Goal: Task Accomplishment & Management: Manage account settings

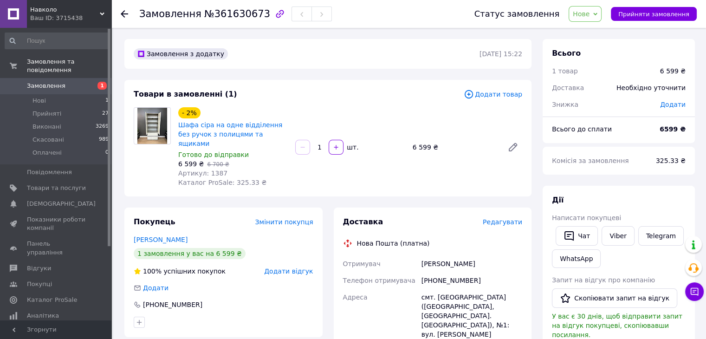
click at [470, 272] on div "[PHONE_NUMBER]" at bounding box center [472, 280] width 104 height 17
drag, startPoint x: 218, startPoint y: 162, endPoint x: 206, endPoint y: 164, distance: 12.6
click at [206, 168] on div "Артикул: 1387" at bounding box center [233, 172] width 110 height 9
copy span "1387"
drag, startPoint x: 414, startPoint y: 138, endPoint x: 424, endPoint y: 140, distance: 10.4
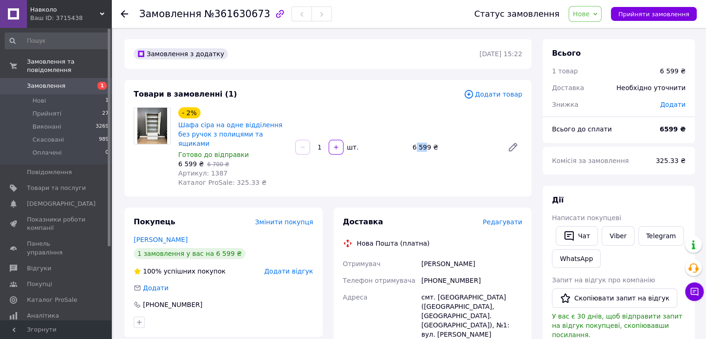
click at [424, 141] on div "6 599 ₴" at bounding box center [454, 147] width 91 height 13
drag, startPoint x: 412, startPoint y: 142, endPoint x: 427, endPoint y: 143, distance: 14.9
click at [427, 143] on div "6 599 ₴" at bounding box center [454, 147] width 91 height 13
copy div "6 599"
drag, startPoint x: 227, startPoint y: 175, endPoint x: 247, endPoint y: 173, distance: 20.0
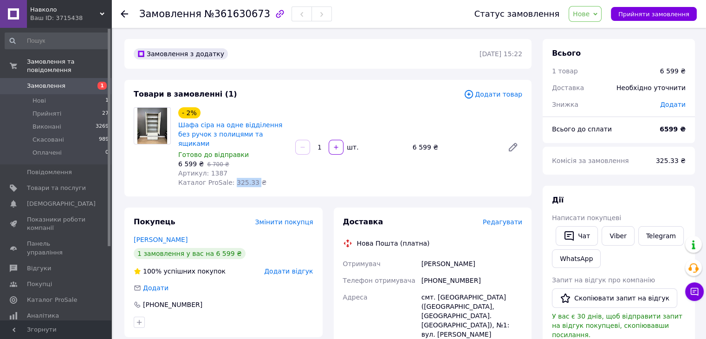
click at [247, 179] on span "Каталог ProSale: 325.33 ₴" at bounding box center [222, 182] width 88 height 7
copy span "325.33"
drag, startPoint x: 491, startPoint y: 255, endPoint x: 415, endPoint y: 255, distance: 75.2
copy div "Отримувач Тарабанчук Анастасия"
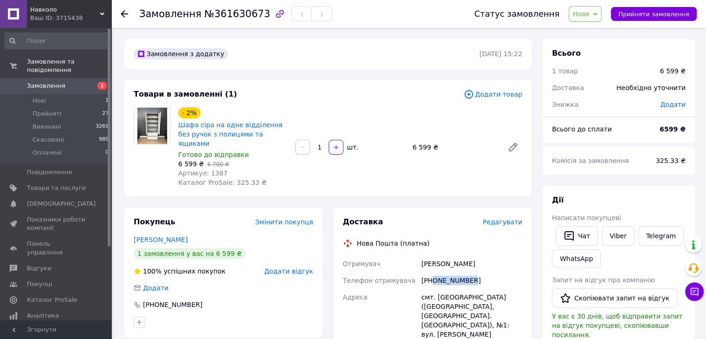
drag, startPoint x: 472, startPoint y: 271, endPoint x: 433, endPoint y: 272, distance: 38.6
click at [433, 272] on div "[PHONE_NUMBER]" at bounding box center [472, 280] width 104 height 17
copy div "0662650573"
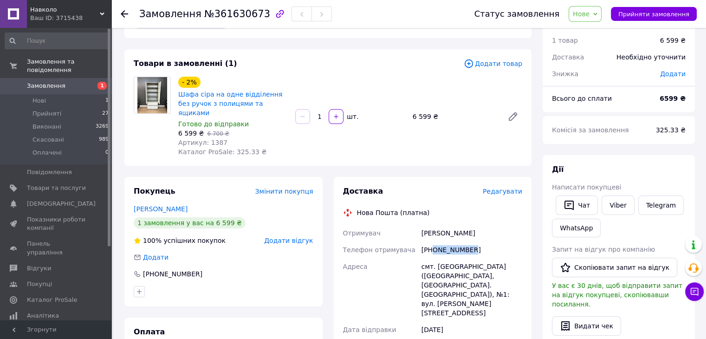
scroll to position [46, 0]
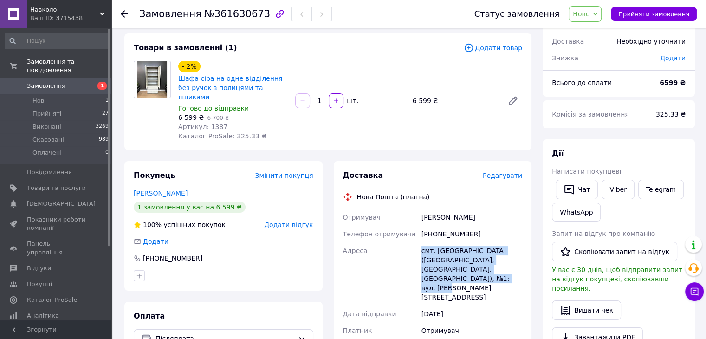
drag, startPoint x: 420, startPoint y: 242, endPoint x: 235, endPoint y: 19, distance: 289.1
click at [532, 264] on div "Доставка Редагувати Нова Пошта (платна) Отримувач Тарабанчук Анастасия Телефон …" at bounding box center [432, 337] width 209 height 353
copy div "смт. [GEOGRAPHIC_DATA] ([GEOGRAPHIC_DATA], [GEOGRAPHIC_DATA]. [GEOGRAPHIC_DATA]…"
click at [589, 15] on span "Нове" at bounding box center [581, 13] width 17 height 7
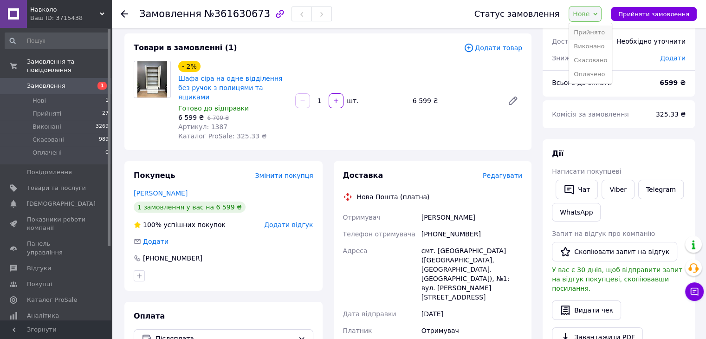
click at [592, 34] on li "Прийнято" at bounding box center [590, 33] width 43 height 14
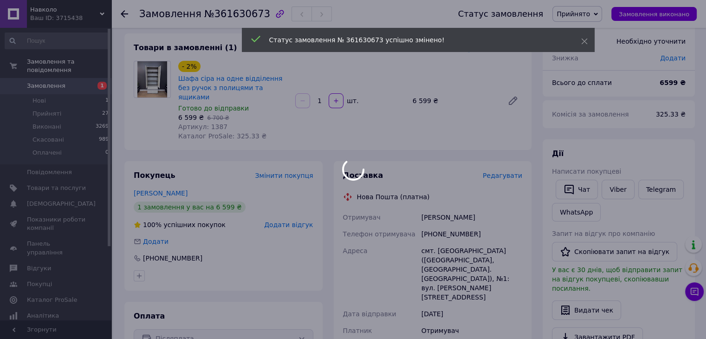
click at [232, 127] on div at bounding box center [353, 169] width 706 height 339
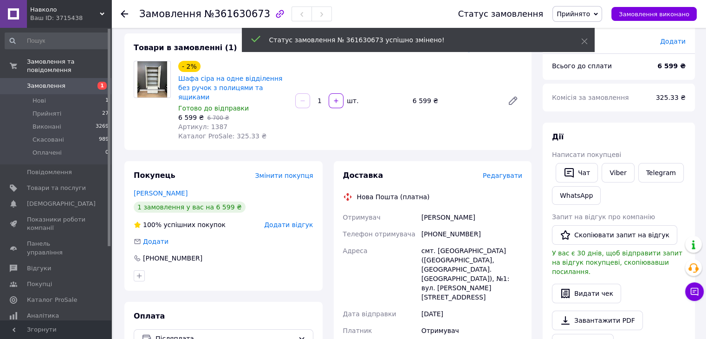
click at [221, 122] on div "Артикул: 1387" at bounding box center [233, 126] width 110 height 9
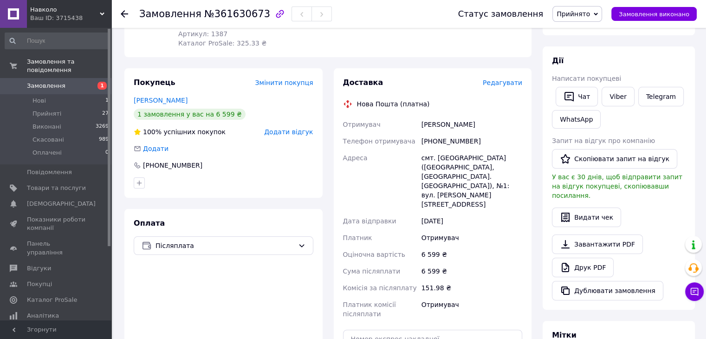
scroll to position [0, 0]
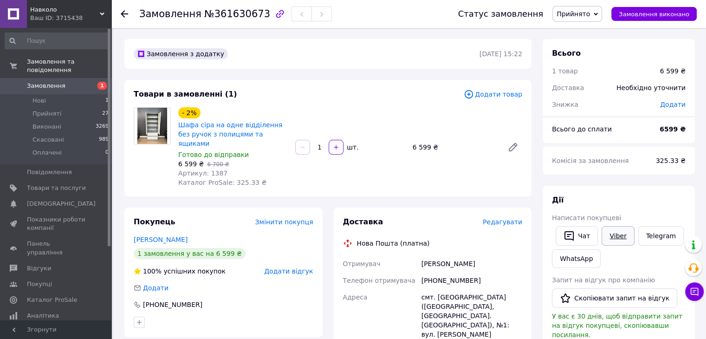
click at [618, 233] on link "Viber" at bounding box center [618, 235] width 32 height 19
click at [651, 234] on link "Telegram" at bounding box center [660, 235] width 45 height 19
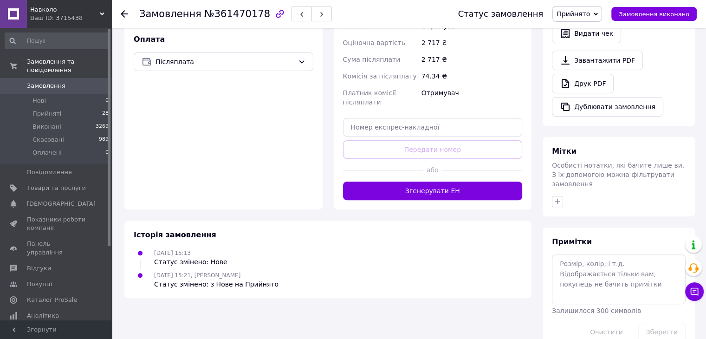
scroll to position [326, 0]
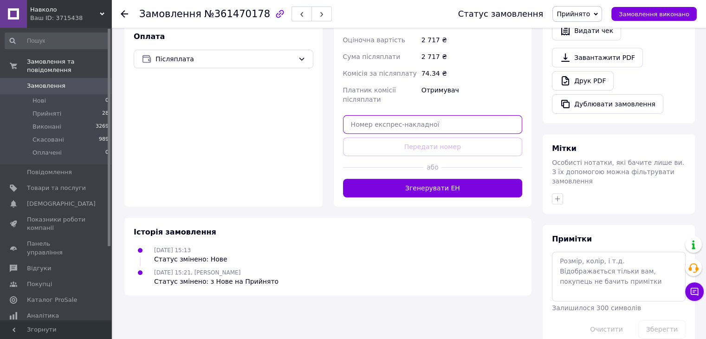
click at [440, 119] on input "text" at bounding box center [433, 124] width 180 height 19
paste input "20451246525376"
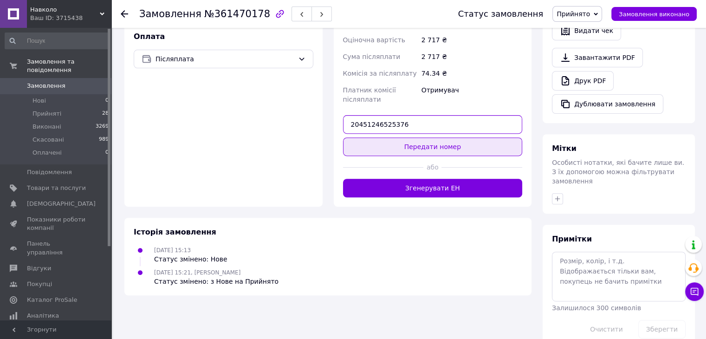
type input "20451246525376"
click at [434, 142] on button "Передати номер" at bounding box center [433, 146] width 180 height 19
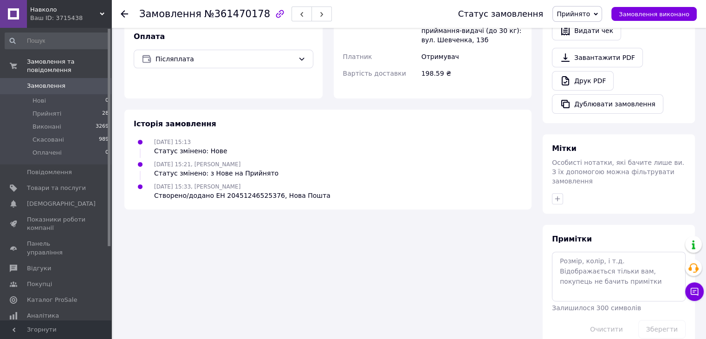
click at [67, 84] on link "Замовлення 0" at bounding box center [57, 86] width 114 height 16
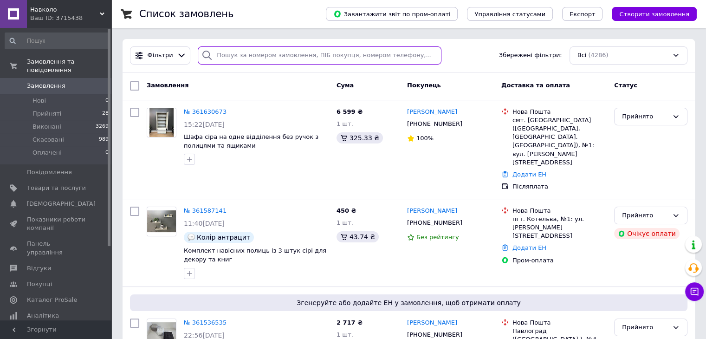
click at [230, 56] on input "search" at bounding box center [320, 55] width 244 height 18
paste input "063-701-8065"
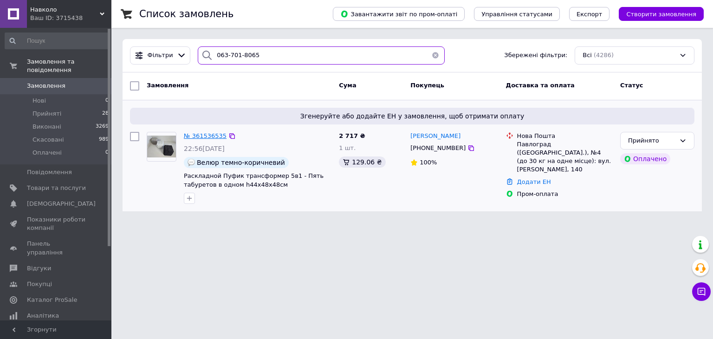
type input "063-701-8065"
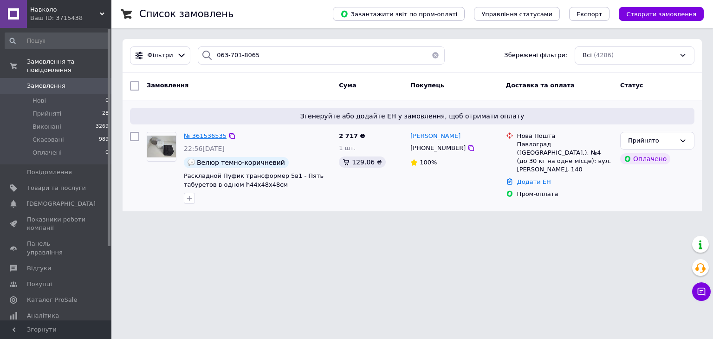
click at [201, 137] on span "№ 361536535" at bounding box center [205, 135] width 43 height 7
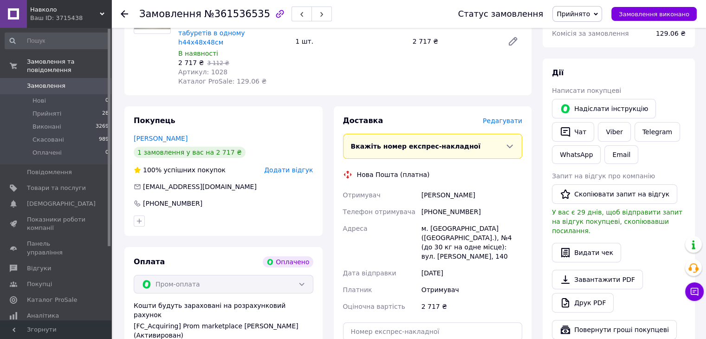
scroll to position [232, 0]
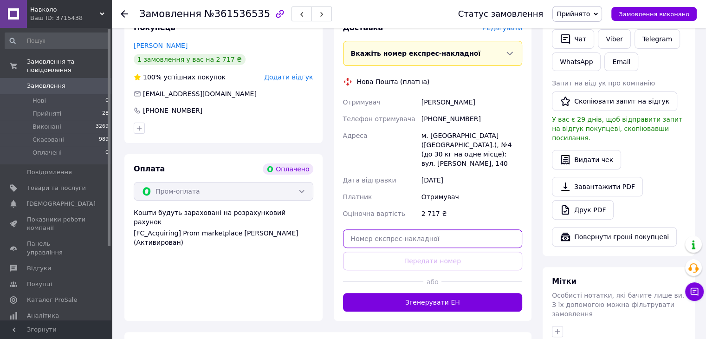
click at [438, 229] on input "text" at bounding box center [433, 238] width 180 height 19
paste input "20451247000533"
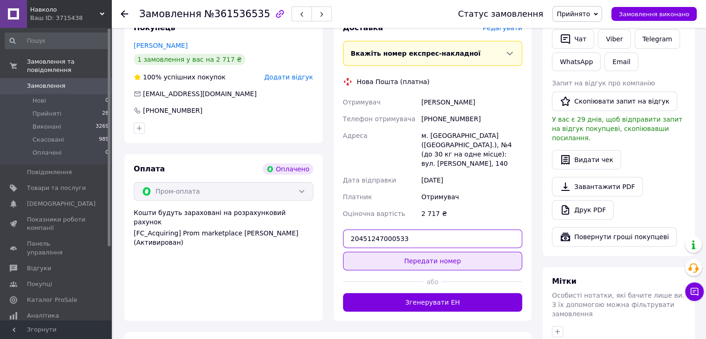
type input "20451247000533"
drag, startPoint x: 436, startPoint y: 239, endPoint x: 431, endPoint y: 237, distance: 5.9
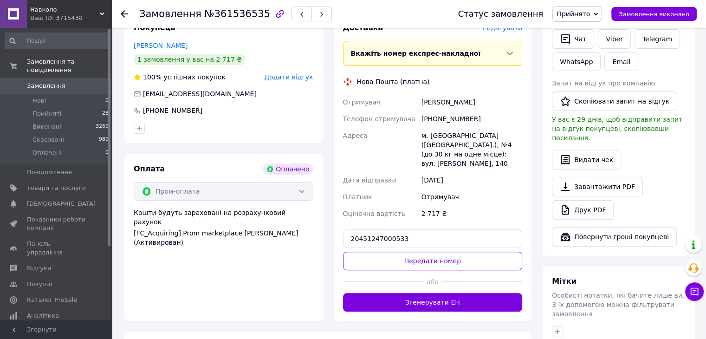
click at [436, 252] on button "Передати номер" at bounding box center [433, 261] width 180 height 19
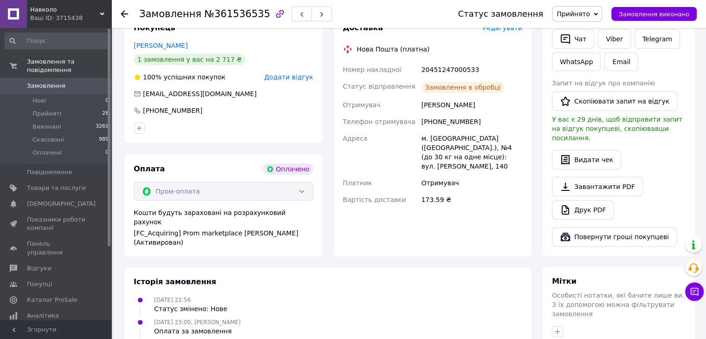
click at [610, 40] on link "Viber" at bounding box center [614, 38] width 32 height 19
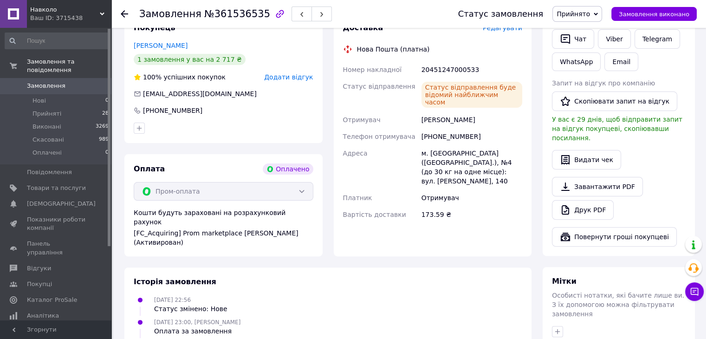
click at [71, 82] on span "Замовлення" at bounding box center [56, 86] width 59 height 8
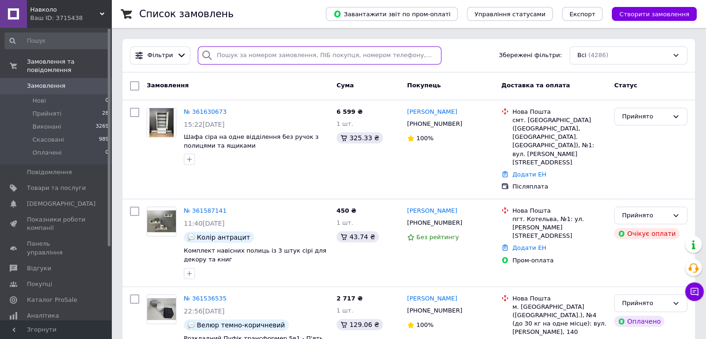
click at [232, 51] on input "search" at bounding box center [320, 55] width 244 height 18
paste input "050-543-8141"
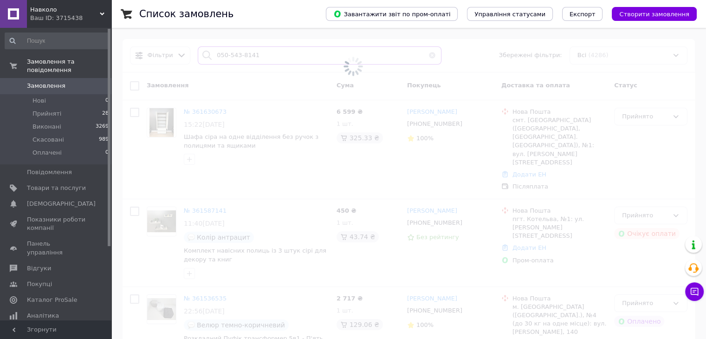
type input "050-543-8141"
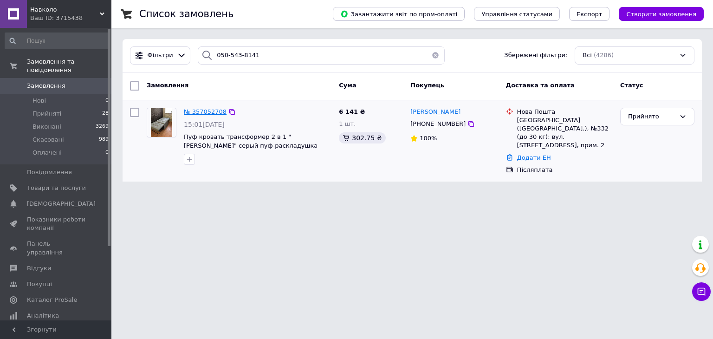
click at [204, 112] on span "№ 357052708" at bounding box center [205, 111] width 43 height 7
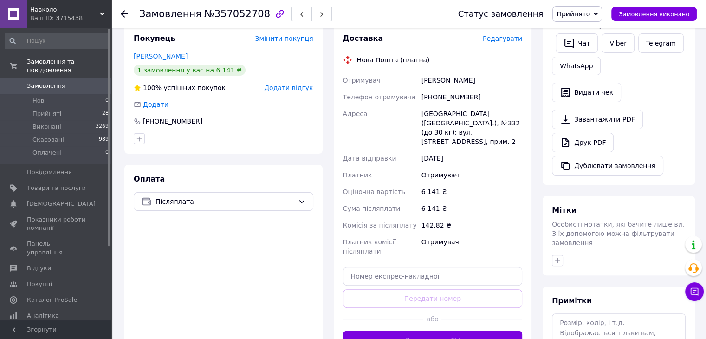
scroll to position [278, 0]
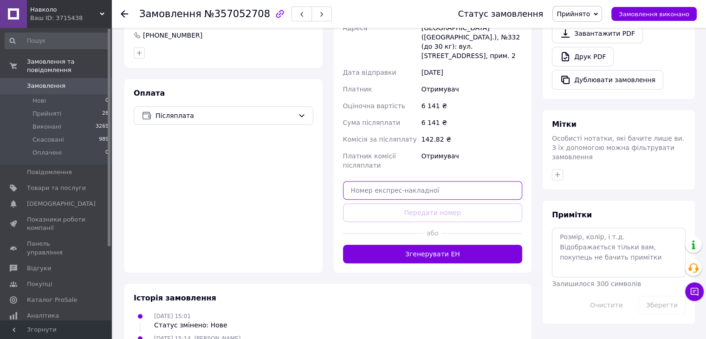
click at [419, 181] on input "text" at bounding box center [433, 190] width 180 height 19
paste input "20451246998845"
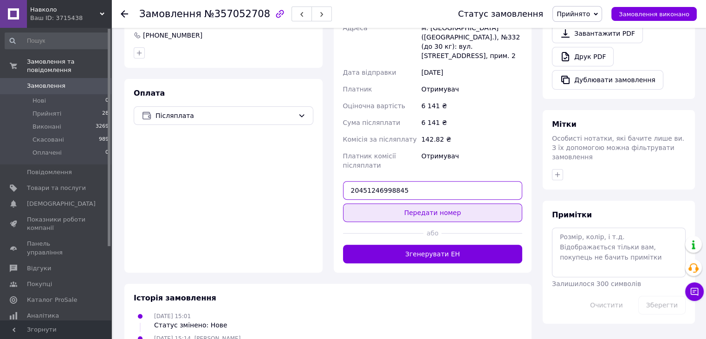
type input "20451246998845"
click at [427, 203] on button "Передати номер" at bounding box center [433, 212] width 180 height 19
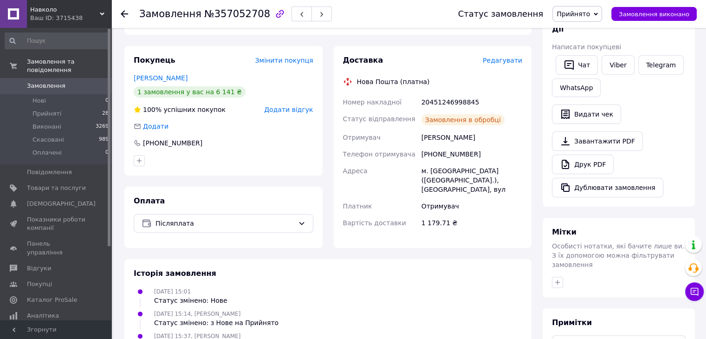
scroll to position [78, 0]
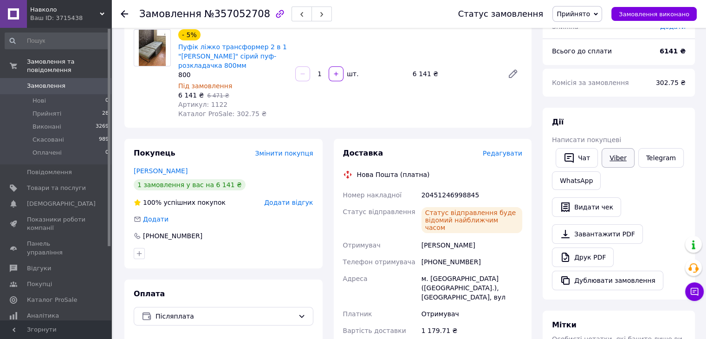
click at [615, 156] on link "Viber" at bounding box center [618, 157] width 32 height 19
click at [55, 184] on span "Товари та послуги" at bounding box center [56, 188] width 59 height 8
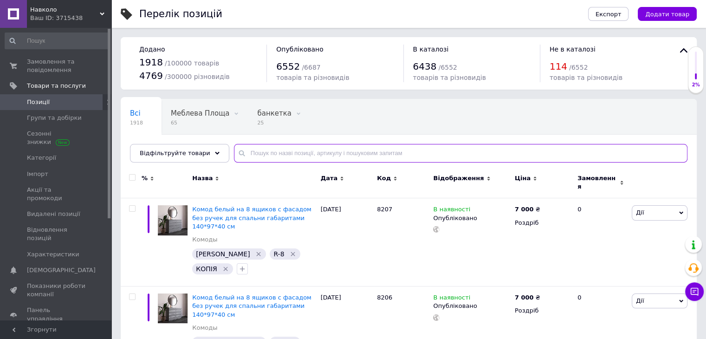
click at [256, 152] on input "text" at bounding box center [460, 153] width 453 height 19
click at [176, 149] on span "Відфільтруйте товари" at bounding box center [175, 152] width 71 height 7
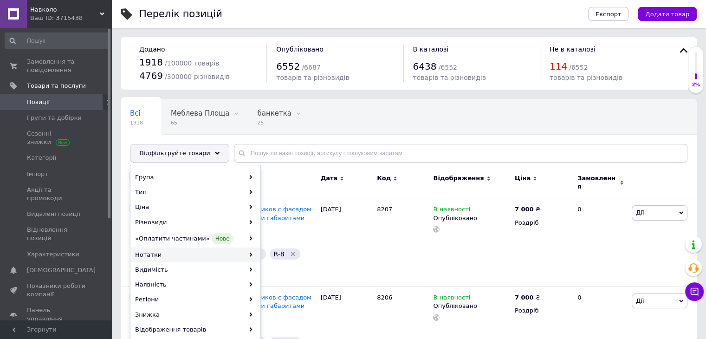
click at [173, 253] on div "Нотатки" at bounding box center [195, 254] width 129 height 15
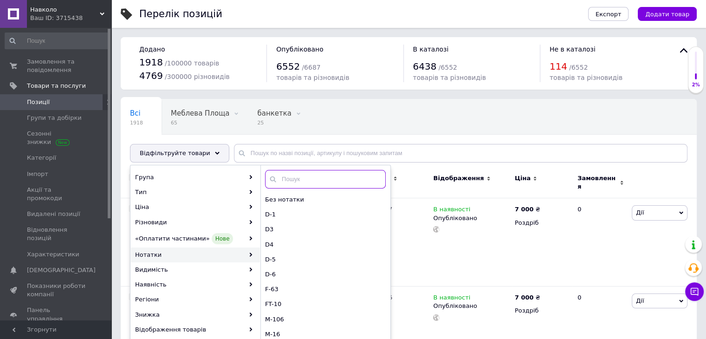
click at [304, 177] on input "text" at bounding box center [325, 179] width 121 height 19
type input "16"
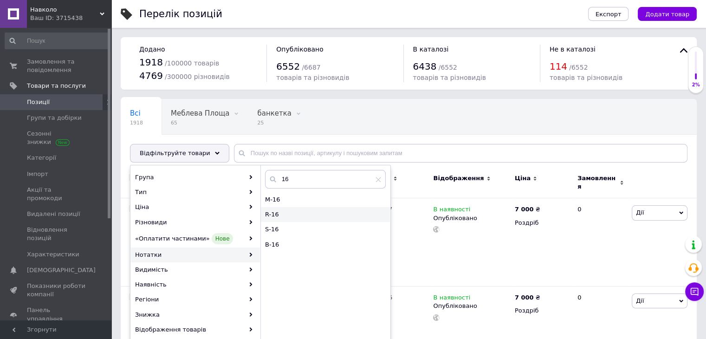
click at [291, 214] on span "R-16" at bounding box center [309, 214] width 89 height 8
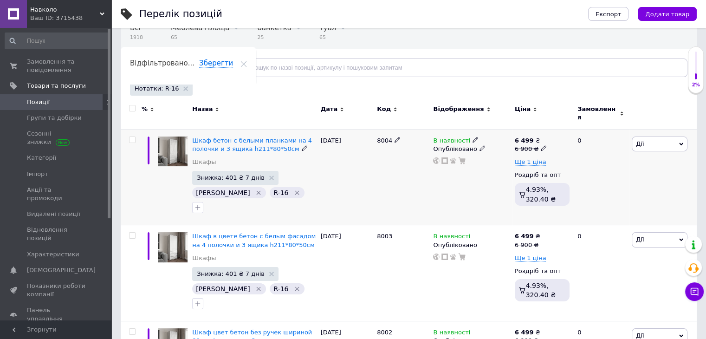
scroll to position [93, 0]
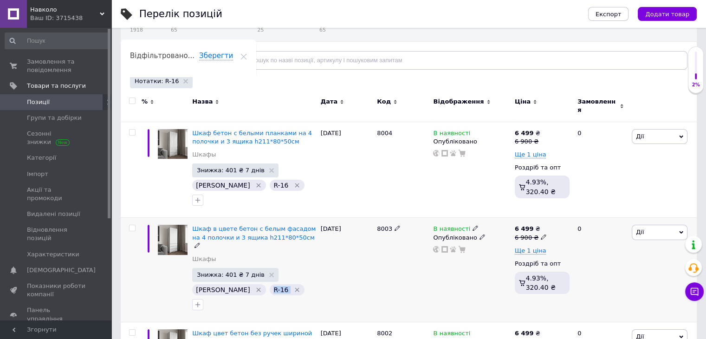
drag, startPoint x: 238, startPoint y: 264, endPoint x: 247, endPoint y: 266, distance: 10.0
click at [270, 284] on div "R-16" at bounding box center [287, 289] width 35 height 11
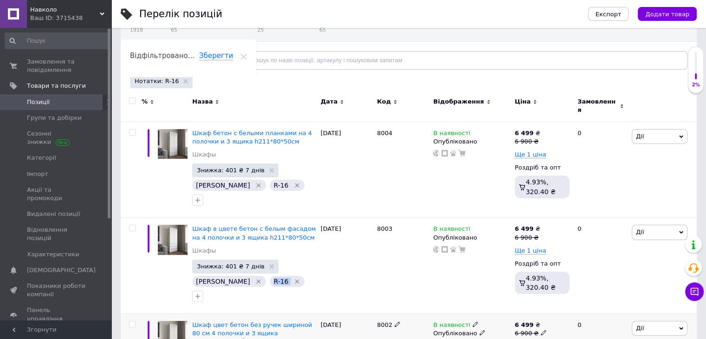
copy span "R-16"
click at [58, 62] on span "Замовлення та повідомлення" at bounding box center [56, 66] width 59 height 17
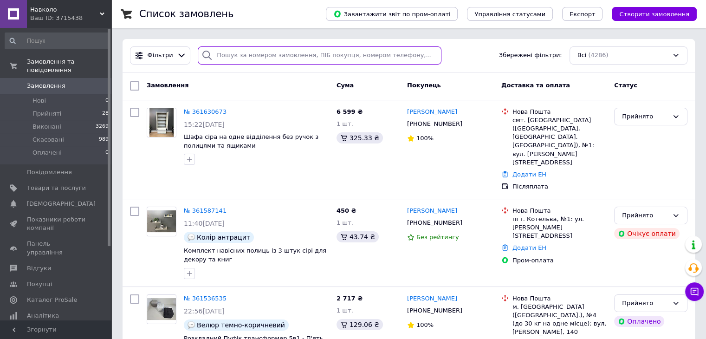
click at [230, 57] on input "search" at bounding box center [320, 55] width 244 height 18
paste input "360525275"
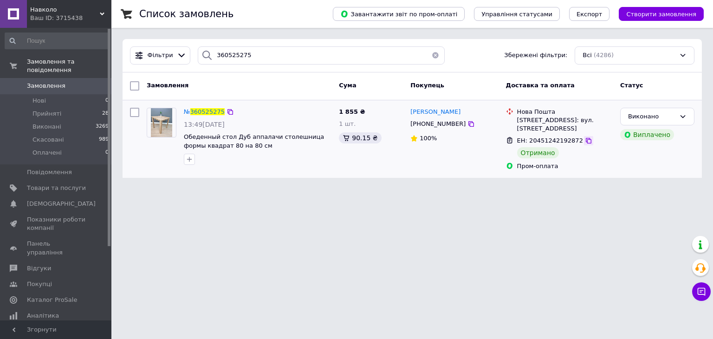
click at [585, 142] on icon at bounding box center [588, 140] width 7 height 7
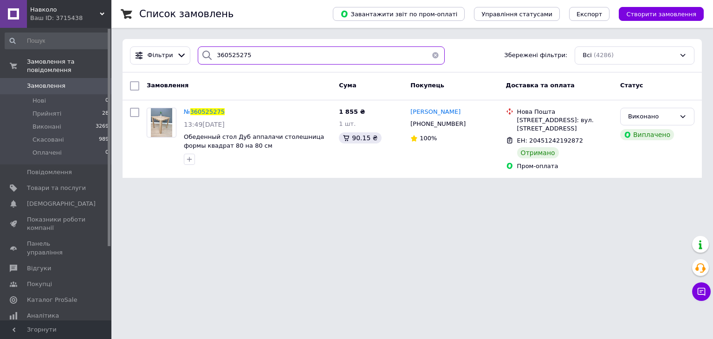
drag, startPoint x: 246, startPoint y: 51, endPoint x: 208, endPoint y: 67, distance: 42.0
click at [208, 67] on div "Фільтри 360525275 Збережені фільтри: Всі (4286)" at bounding box center [412, 55] width 579 height 33
paste input "810094"
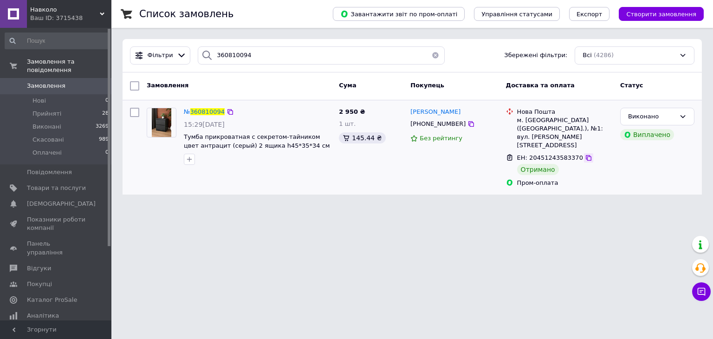
click at [585, 154] on icon at bounding box center [588, 157] width 7 height 7
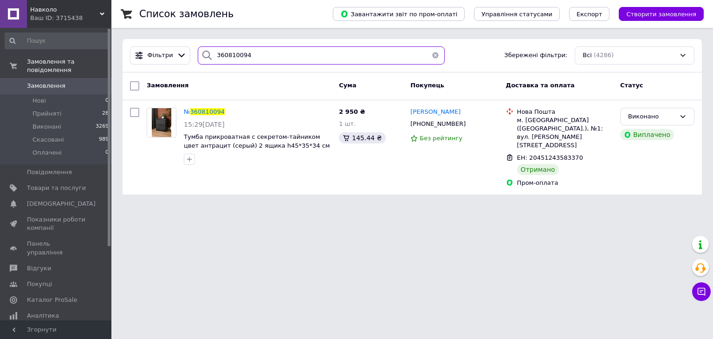
drag, startPoint x: 233, startPoint y: 57, endPoint x: 197, endPoint y: 62, distance: 37.1
click at [198, 62] on div "360810094" at bounding box center [321, 55] width 247 height 18
paste input "1235670"
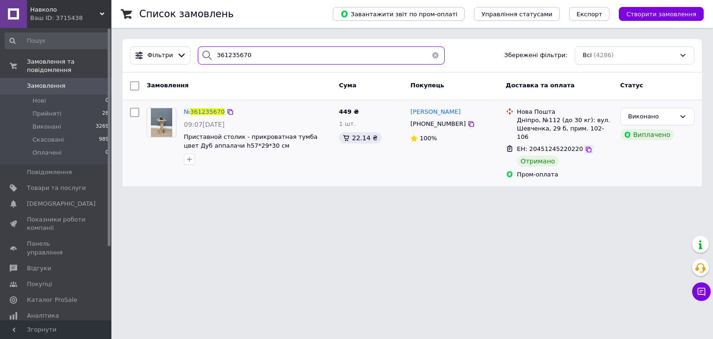
type input "361235670"
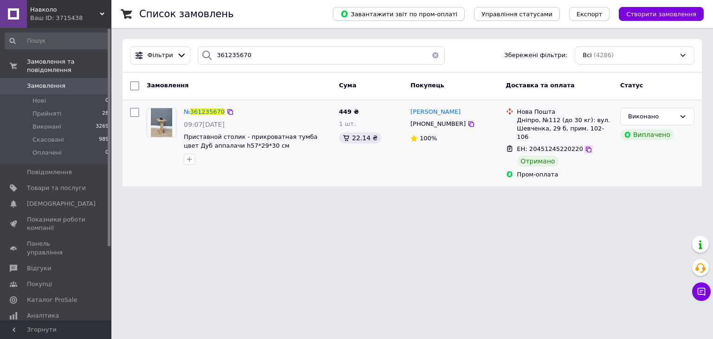
click at [586, 147] on icon at bounding box center [589, 150] width 6 height 6
click at [54, 82] on span "Замовлення" at bounding box center [46, 86] width 39 height 8
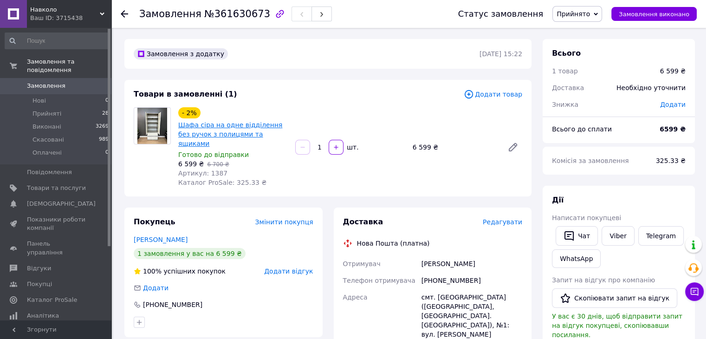
click at [232, 121] on link "Шафа сіра на одне відділення без ручок з полицями та ящиками" at bounding box center [230, 134] width 104 height 26
click at [588, 13] on span "Прийнято" at bounding box center [573, 13] width 33 height 7
click at [589, 46] on li "Скасовано" at bounding box center [577, 46] width 49 height 14
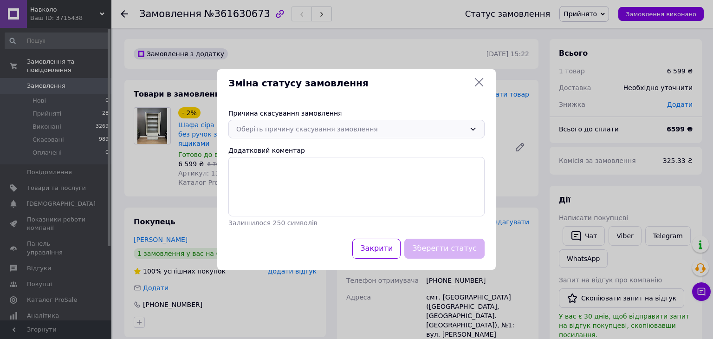
click at [311, 128] on div "Оберіть причину скасування замовлення" at bounding box center [350, 129] width 229 height 10
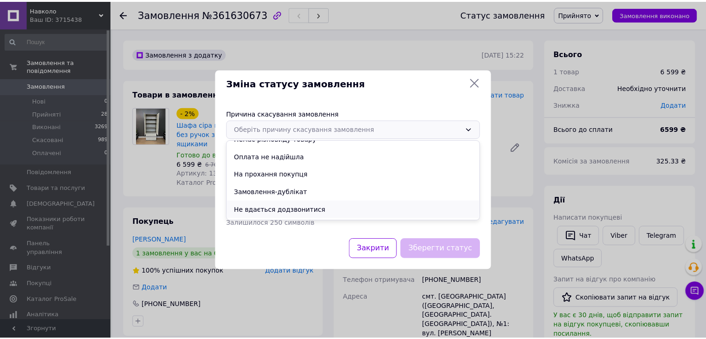
scroll to position [43, 0]
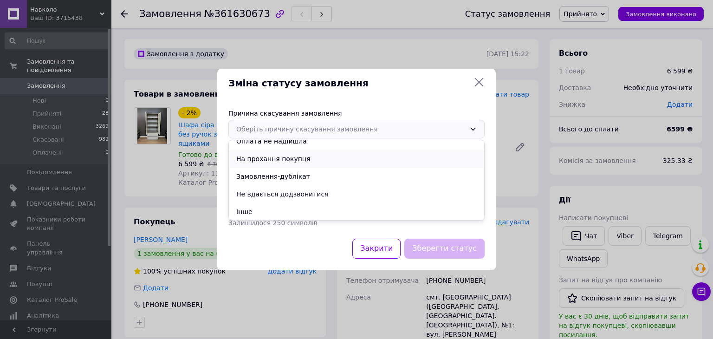
click at [280, 161] on li "На прохання покупця" at bounding box center [356, 159] width 255 height 18
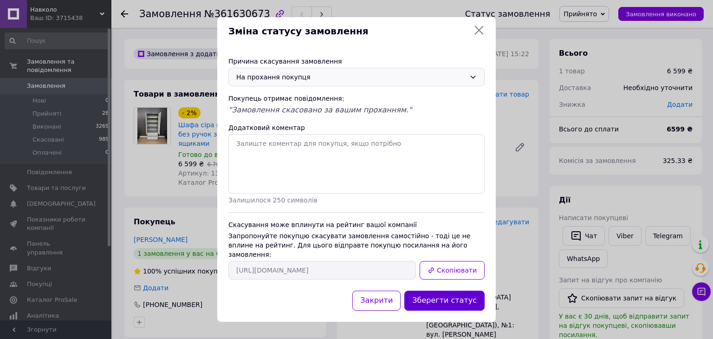
click at [451, 296] on button "Зберегти статус" at bounding box center [444, 301] width 80 height 20
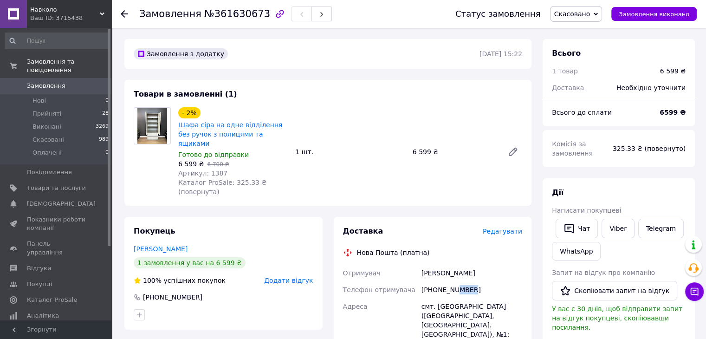
drag, startPoint x: 470, startPoint y: 281, endPoint x: 453, endPoint y: 285, distance: 17.5
click at [453, 285] on div "[PHONE_NUMBER]" at bounding box center [472, 289] width 104 height 17
copy div "0573"
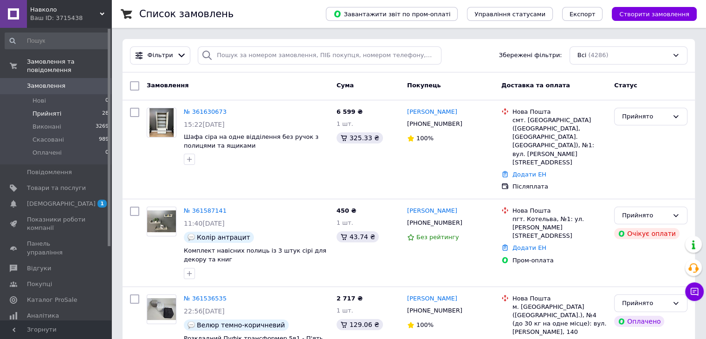
click at [48, 110] on span "Прийняті" at bounding box center [46, 114] width 29 height 8
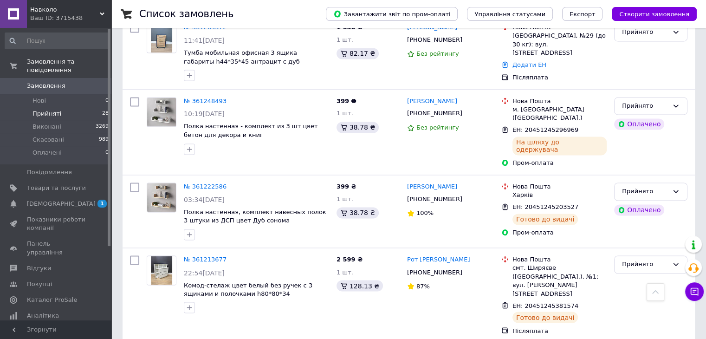
scroll to position [1492, 0]
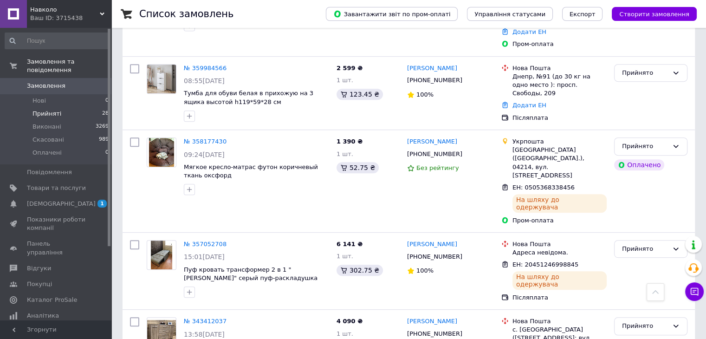
scroll to position [457, 0]
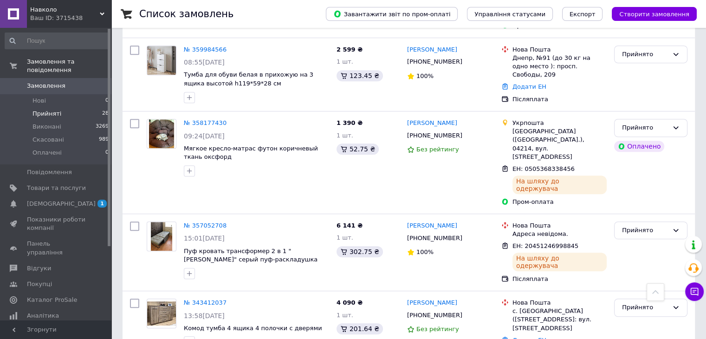
click at [57, 82] on span "Замовлення" at bounding box center [46, 86] width 39 height 8
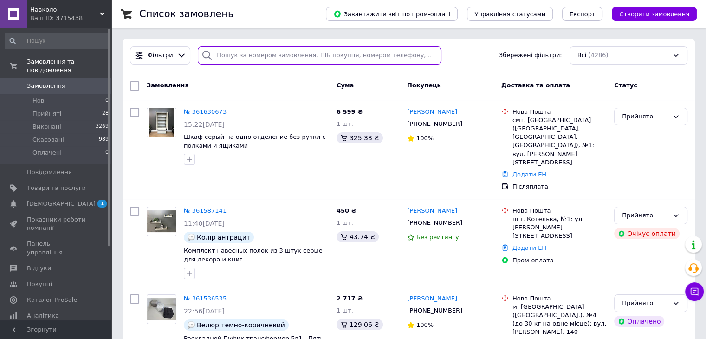
click at [220, 55] on input "search" at bounding box center [320, 55] width 244 height 18
paste input "098-445-9537"
type input "098-445-9537"
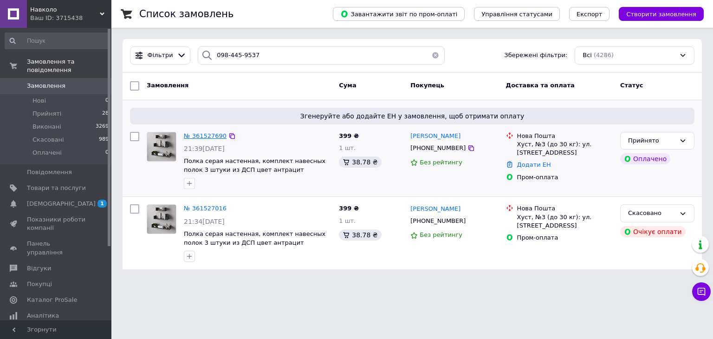
click at [202, 138] on span "№ 361527690" at bounding box center [205, 135] width 43 height 7
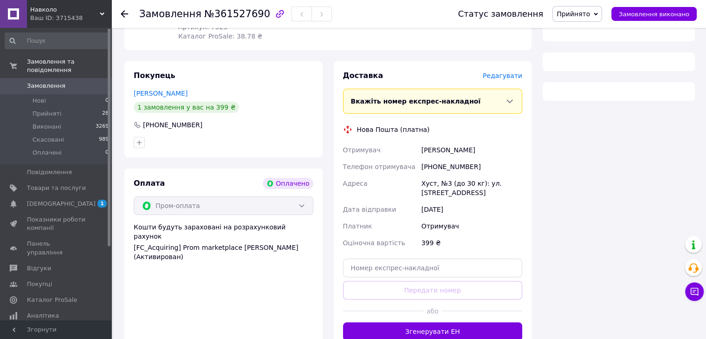
scroll to position [227, 0]
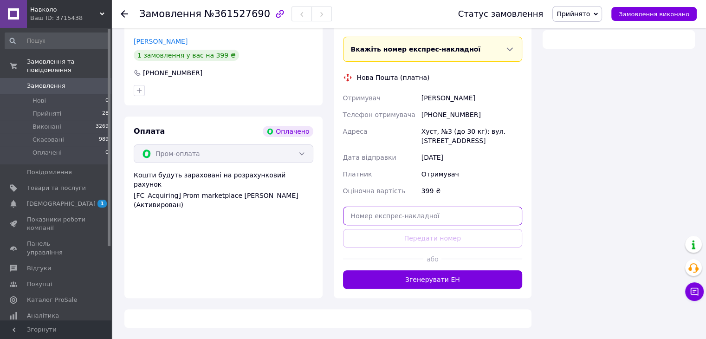
click at [427, 218] on input "text" at bounding box center [433, 216] width 180 height 19
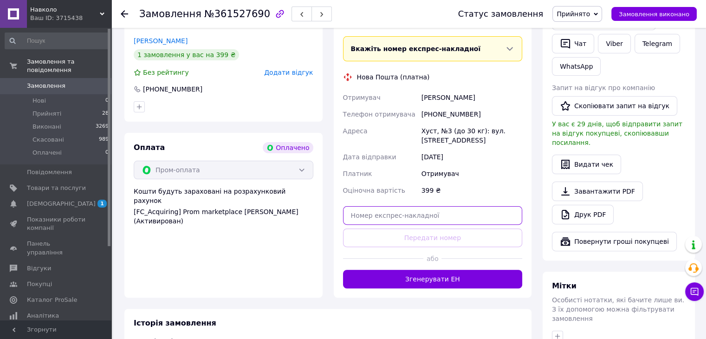
paste input "20451246732667"
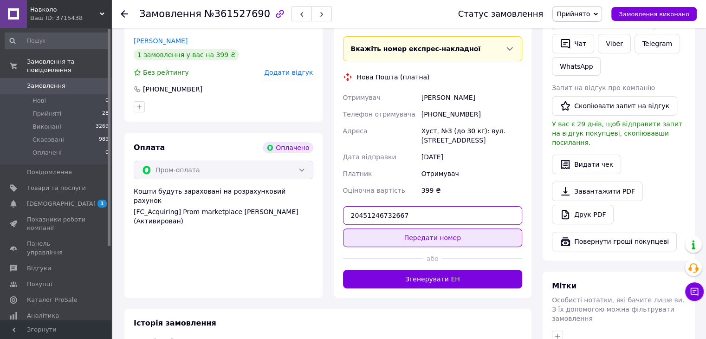
type input "20451246732667"
click at [427, 241] on button "Передати номер" at bounding box center [433, 237] width 180 height 19
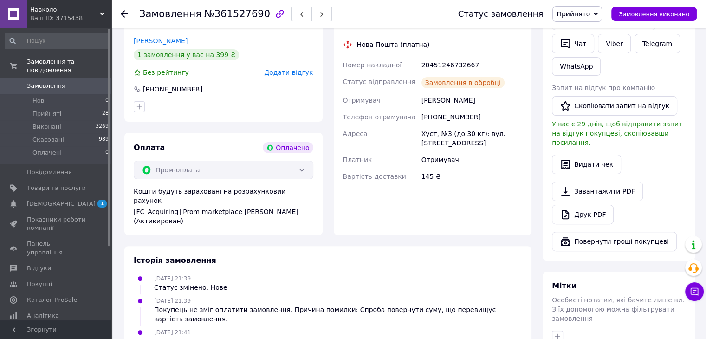
click at [613, 44] on link "Viber" at bounding box center [614, 43] width 32 height 19
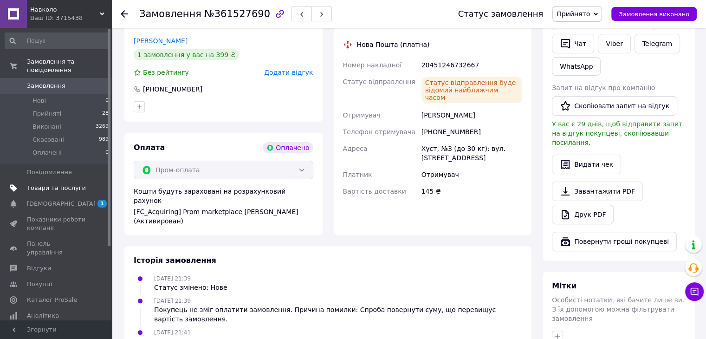
click at [65, 184] on span "Товари та послуги" at bounding box center [56, 188] width 59 height 8
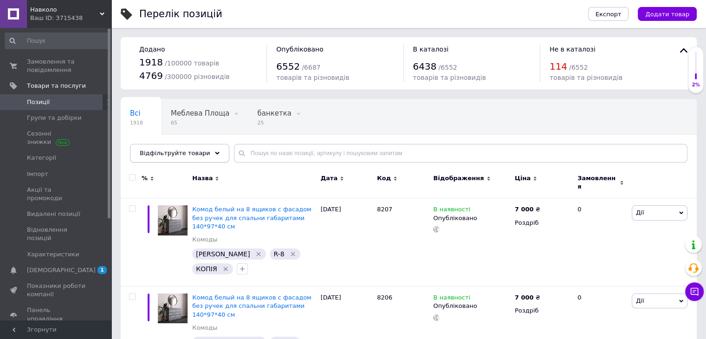
click at [161, 156] on span "Відфільтруйте товари" at bounding box center [175, 152] width 71 height 7
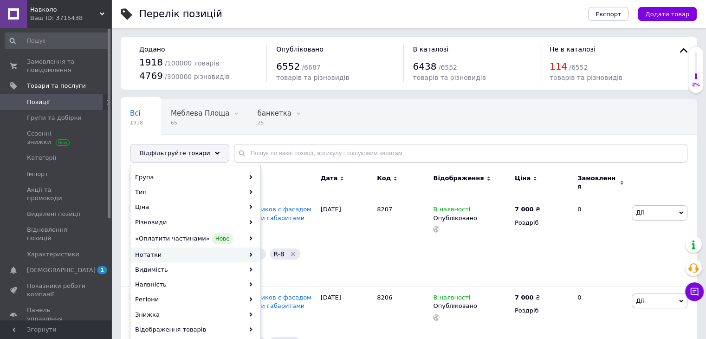
click at [165, 256] on div "Нотатки" at bounding box center [195, 254] width 129 height 15
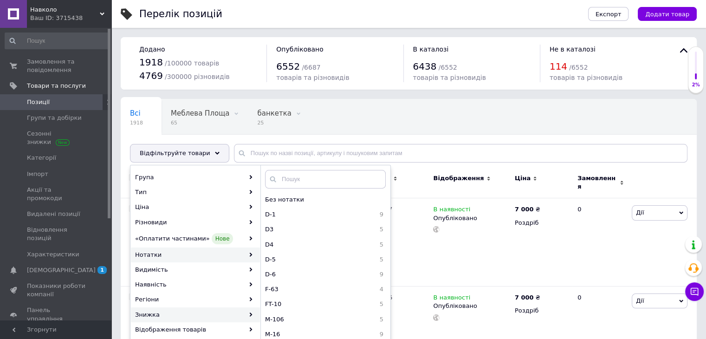
click at [158, 312] on div "Знижка" at bounding box center [195, 314] width 129 height 15
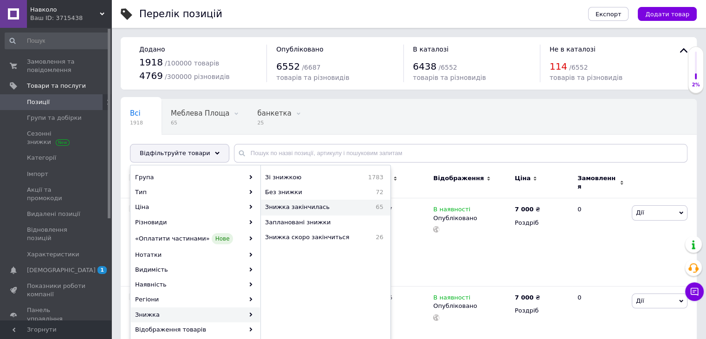
click at [296, 208] on span "Знижка закінчилась" at bounding box center [314, 207] width 99 height 8
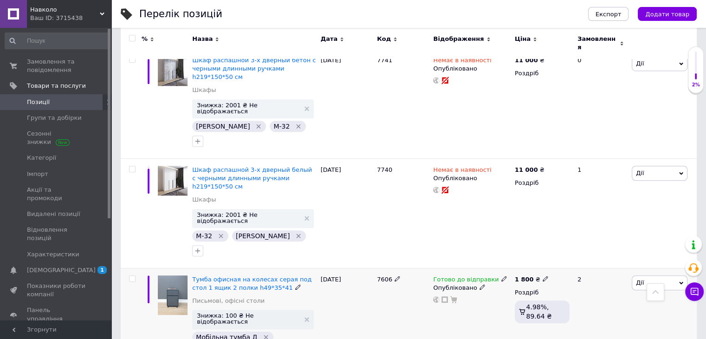
scroll to position [696, 0]
click at [132, 276] on input "checkbox" at bounding box center [132, 279] width 6 height 6
checkbox input "true"
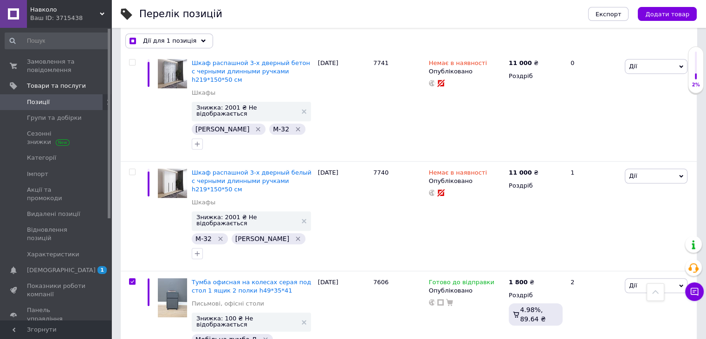
checkbox input "true"
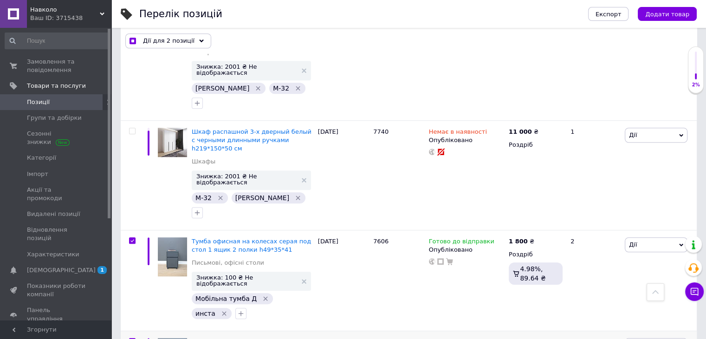
scroll to position [835, 0]
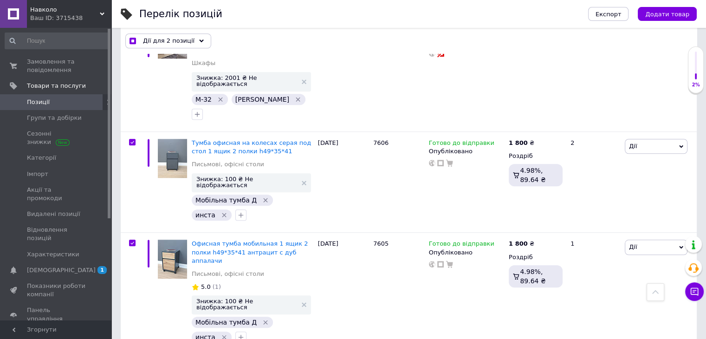
checkbox input "true"
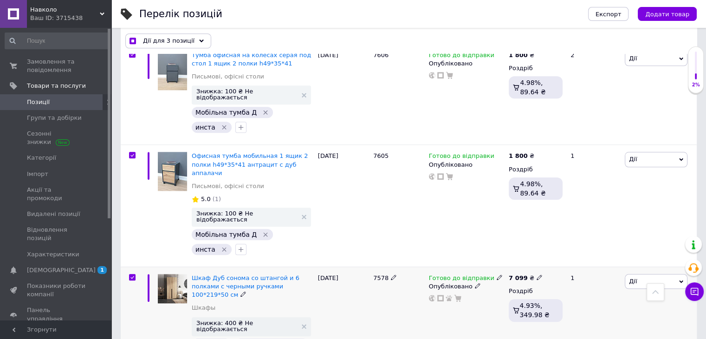
scroll to position [928, 0]
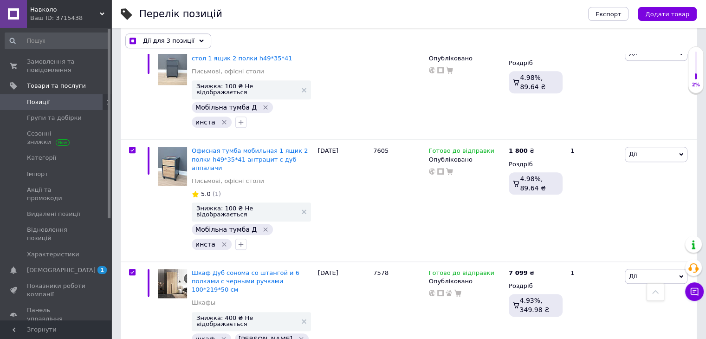
checkbox input "true"
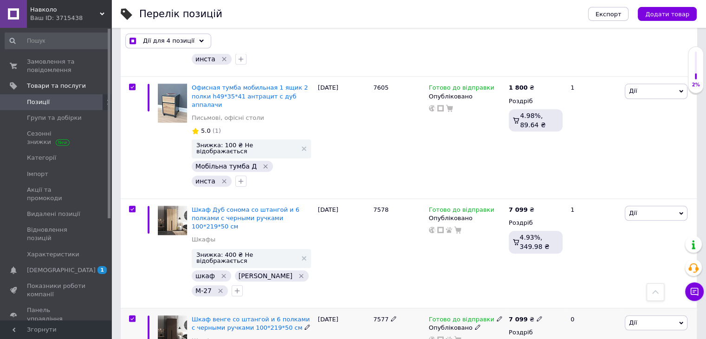
scroll to position [1068, 0]
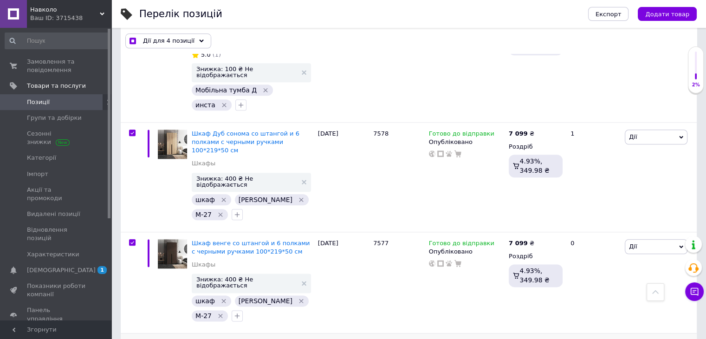
click at [132, 338] on input "checkbox" at bounding box center [132, 344] width 6 height 6
checkbox input "true"
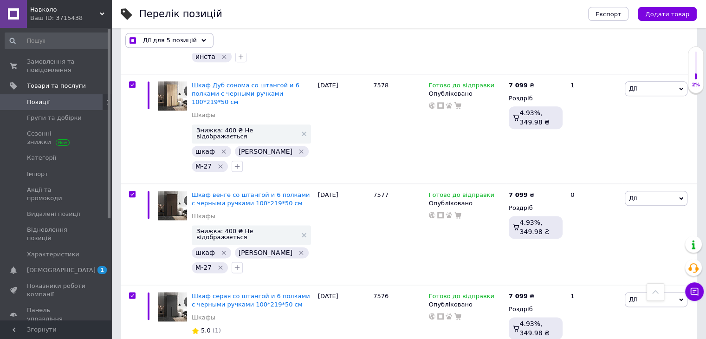
scroll to position [1207, 0]
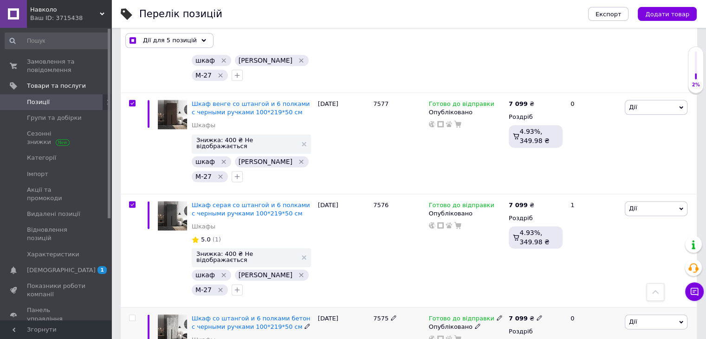
checkbox input "true"
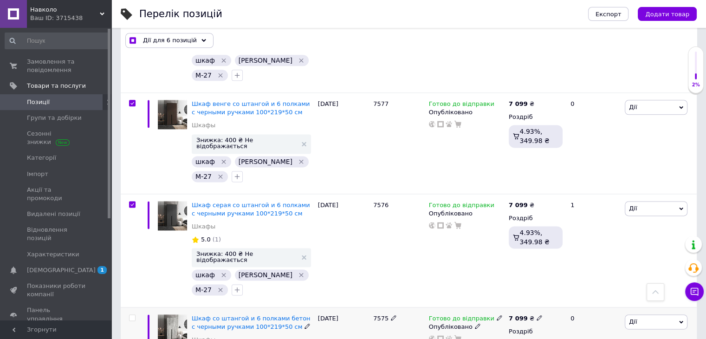
click at [133, 315] on input "checkbox" at bounding box center [132, 318] width 6 height 6
checkbox input "true"
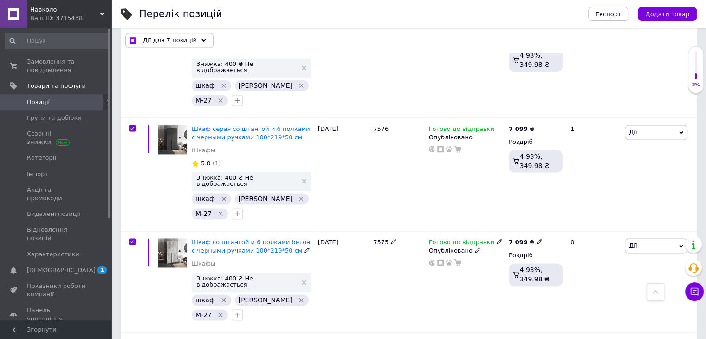
scroll to position [1346, 0]
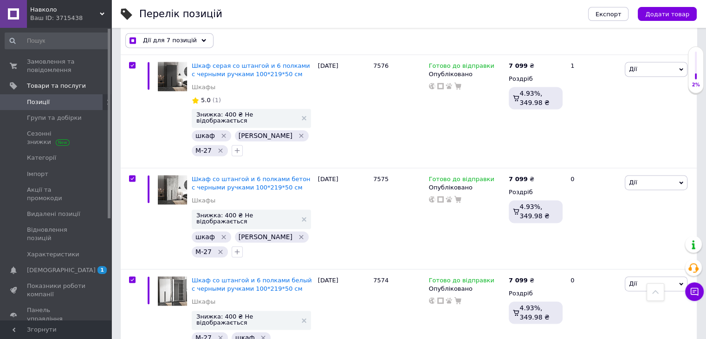
checkbox input "true"
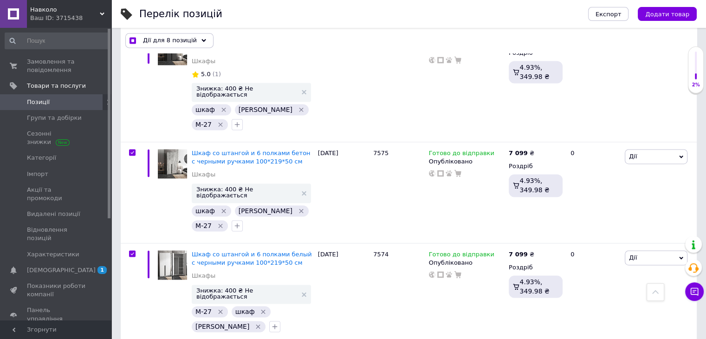
scroll to position [1485, 0]
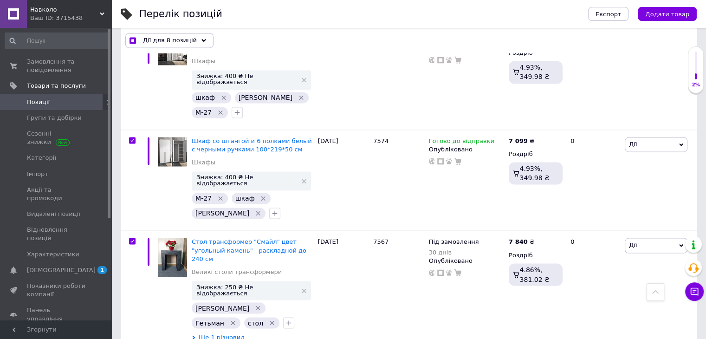
checkbox input "true"
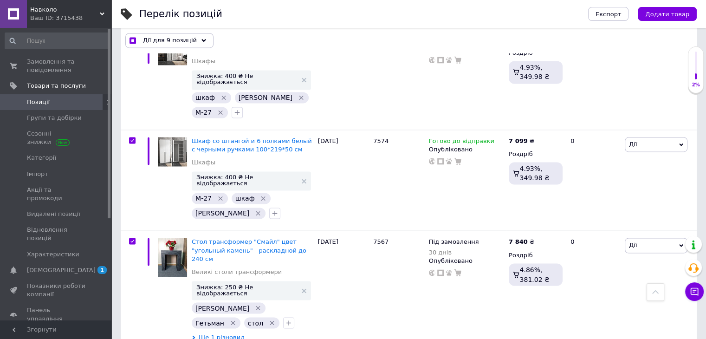
checkbox input "true"
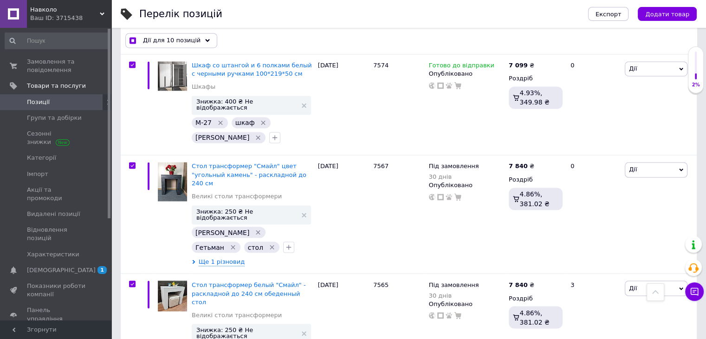
scroll to position [1671, 0]
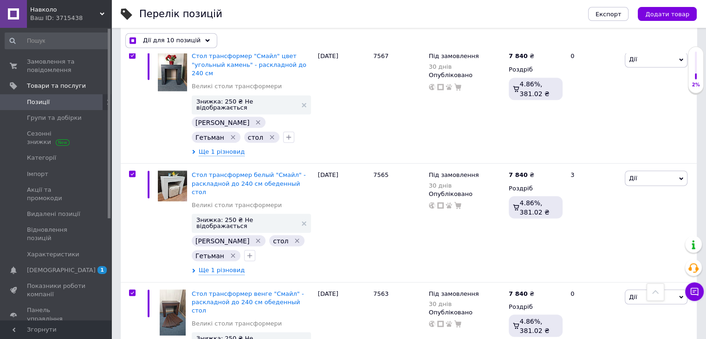
checkbox input "true"
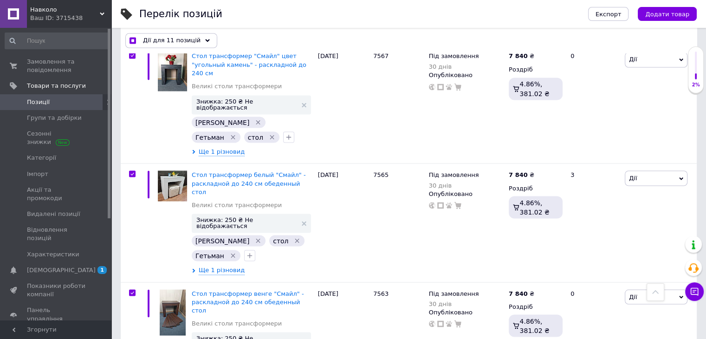
checkbox input "true"
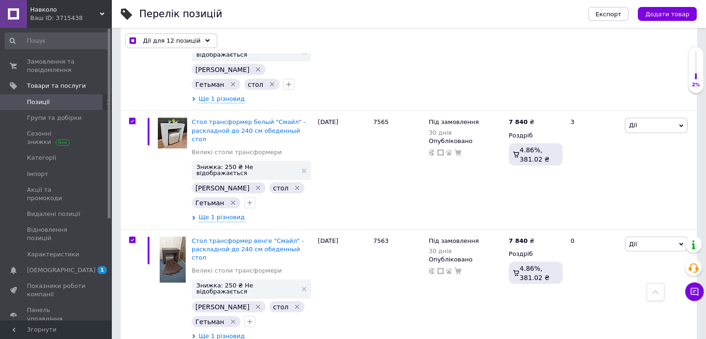
scroll to position [1783, 0]
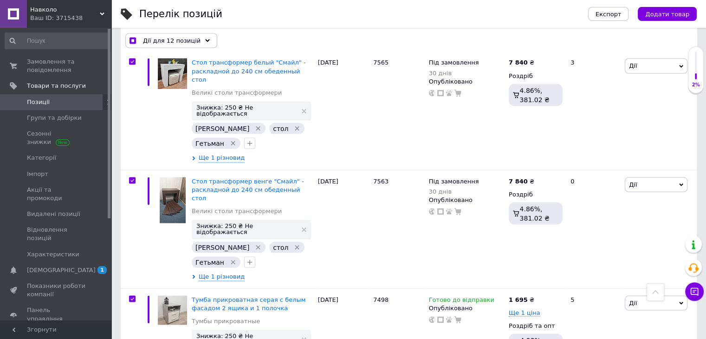
checkbox input "true"
click at [165, 41] on span "Дії для 13 позицій" at bounding box center [172, 41] width 58 height 8
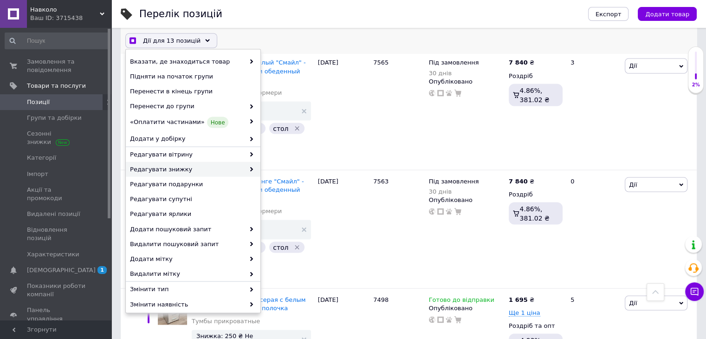
click at [166, 175] on div "Редагувати знижку" at bounding box center [193, 169] width 135 height 15
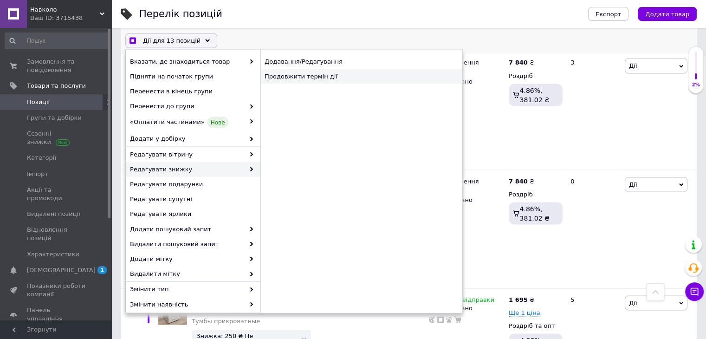
click at [325, 78] on div "Продовжити термін дії" at bounding box center [361, 76] width 202 height 15
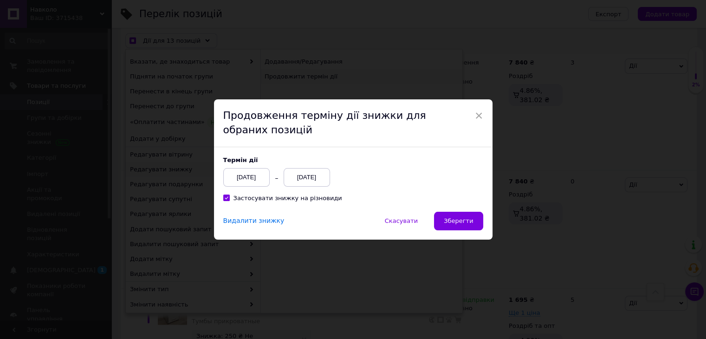
scroll to position [1745, 0]
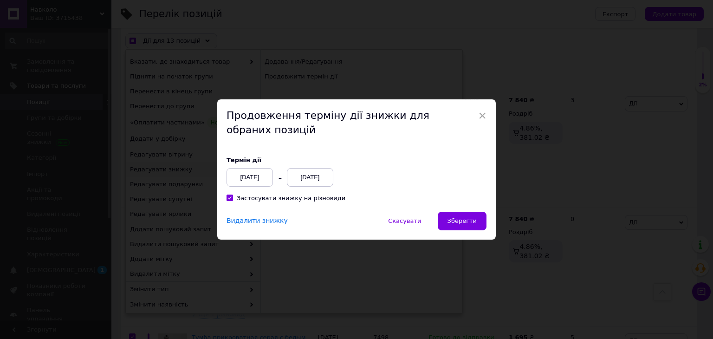
click at [311, 177] on div "[DATE]" at bounding box center [310, 177] width 46 height 19
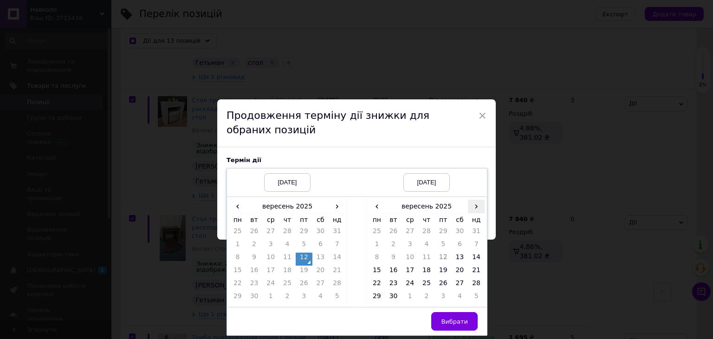
click at [471, 205] on span "›" at bounding box center [476, 206] width 17 height 13
drag, startPoint x: 376, startPoint y: 284, endPoint x: 418, endPoint y: 303, distance: 45.9
click at [376, 283] on td "27" at bounding box center [377, 284] width 17 height 13
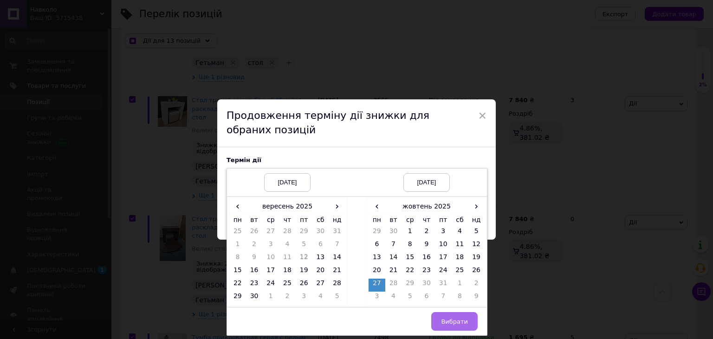
click at [462, 322] on span "Вибрати" at bounding box center [454, 321] width 27 height 7
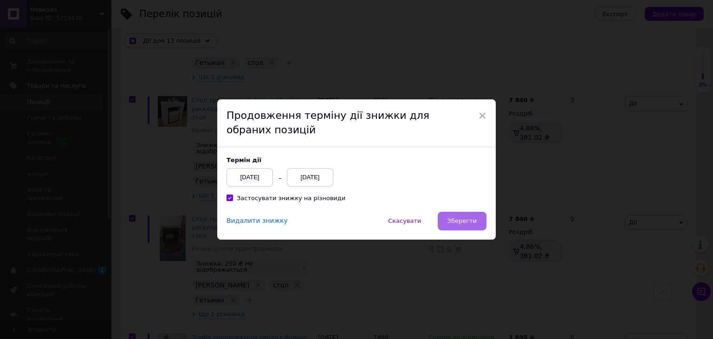
click at [459, 219] on span "Зберегти" at bounding box center [461, 220] width 29 height 7
checkbox input "true"
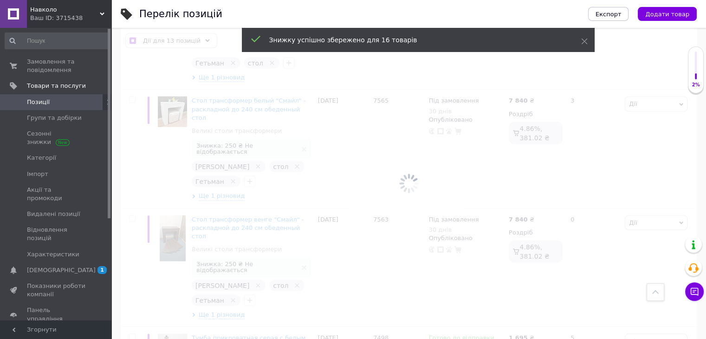
checkbox input "false"
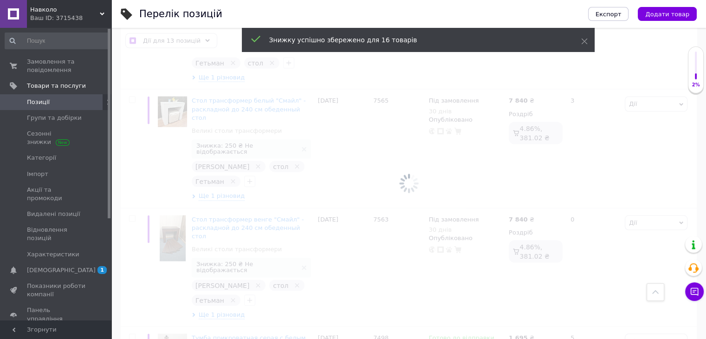
checkbox input "false"
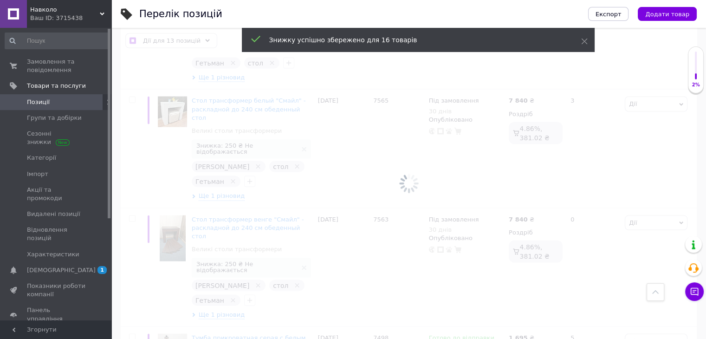
checkbox input "false"
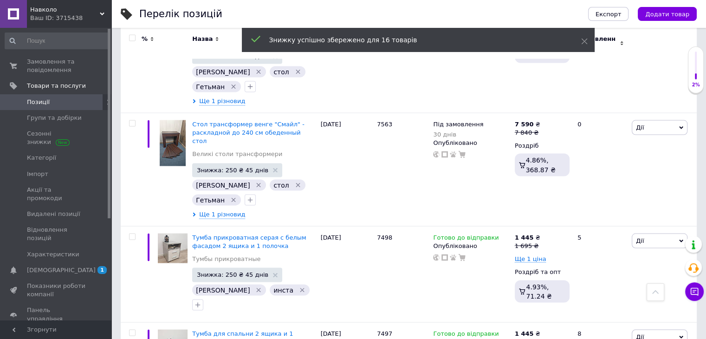
scroll to position [1795, 0]
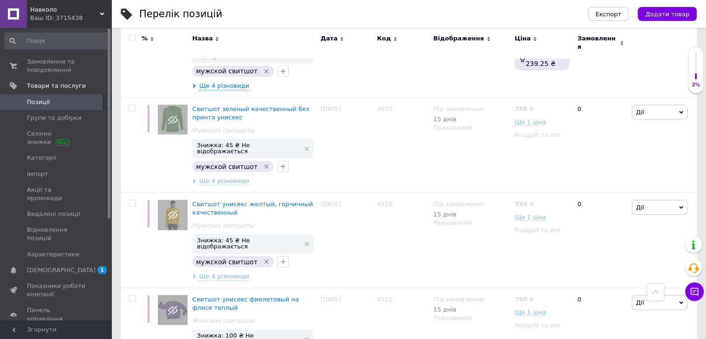
scroll to position [1708, 0]
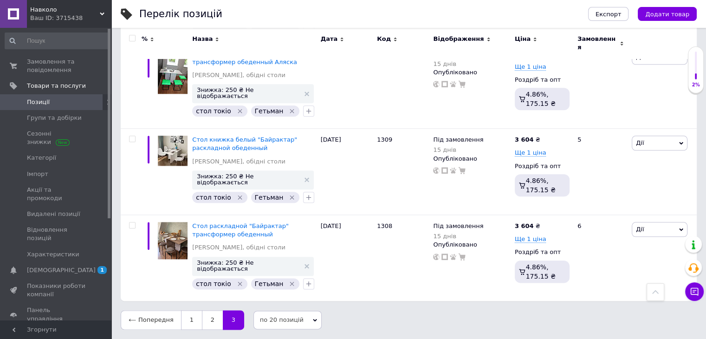
scroll to position [970, 0]
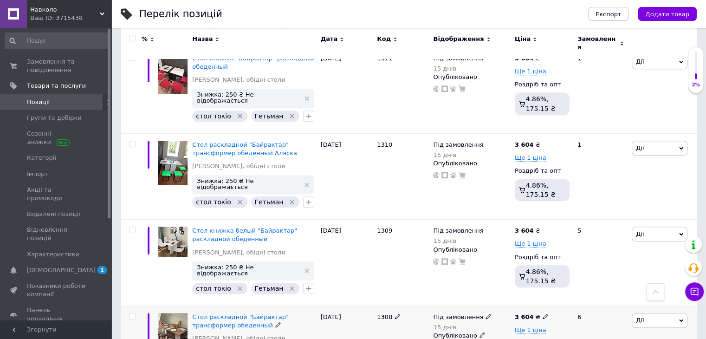
click at [132, 313] on input "checkbox" at bounding box center [132, 316] width 6 height 6
checkbox input "true"
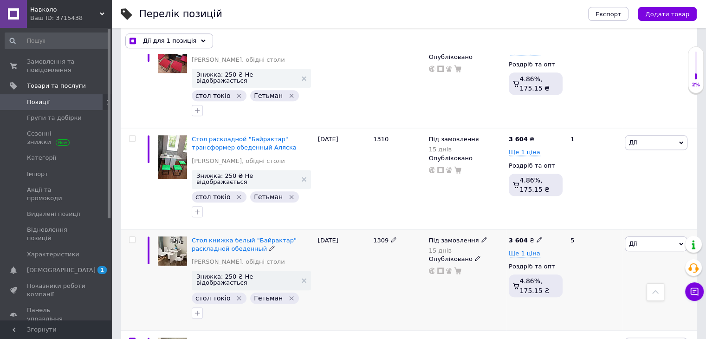
click at [133, 237] on input "checkbox" at bounding box center [132, 240] width 6 height 6
checkbox input "true"
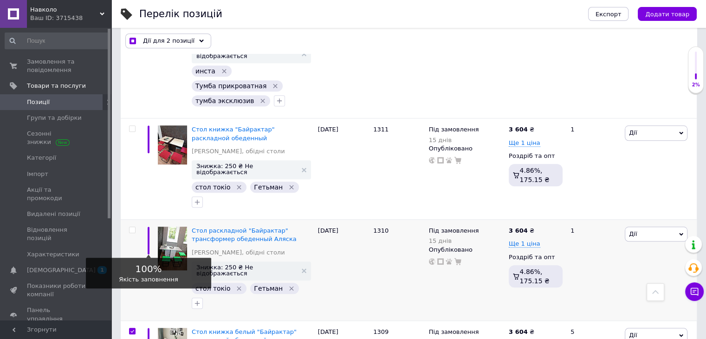
scroll to position [892, 0]
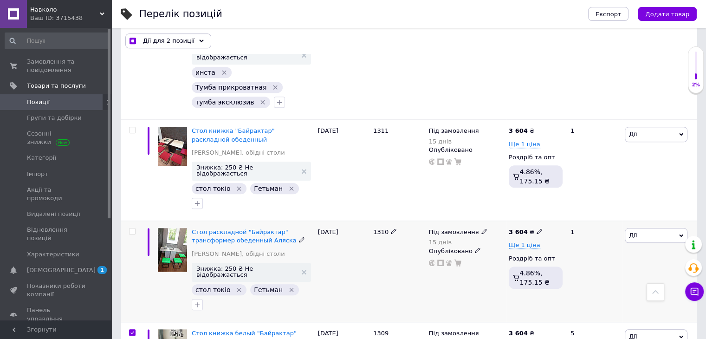
click at [131, 228] on input "checkbox" at bounding box center [132, 231] width 6 height 6
checkbox input "true"
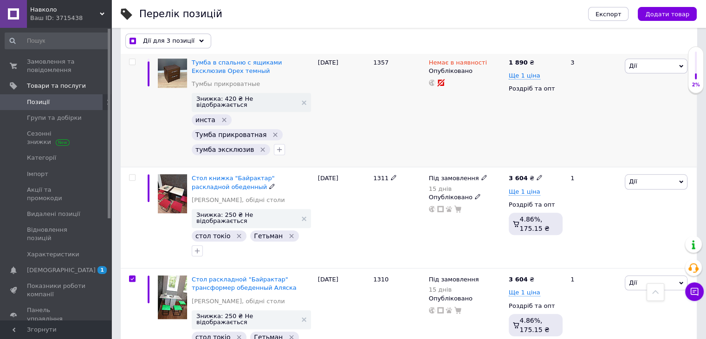
scroll to position [752, 0]
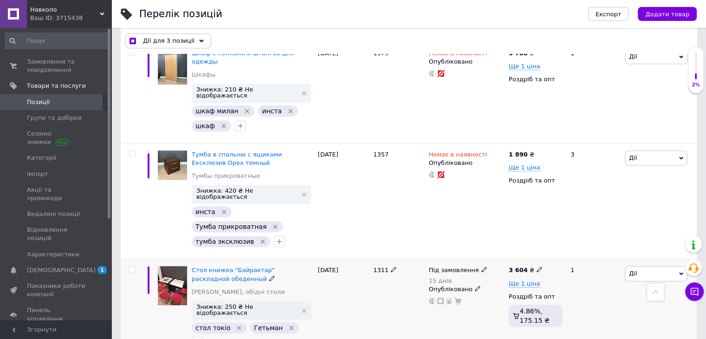
click at [131, 266] on input "checkbox" at bounding box center [132, 269] width 6 height 6
checkbox input "true"
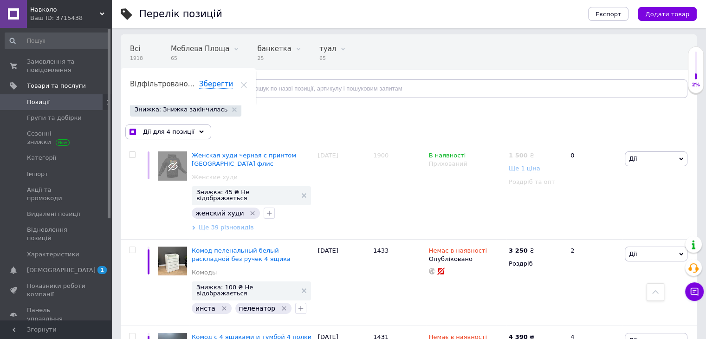
scroll to position [0, 0]
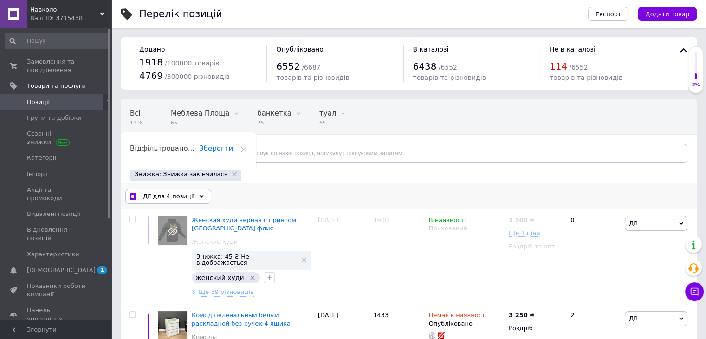
click at [168, 194] on span "Дії для 4 позиції" at bounding box center [169, 196] width 52 height 8
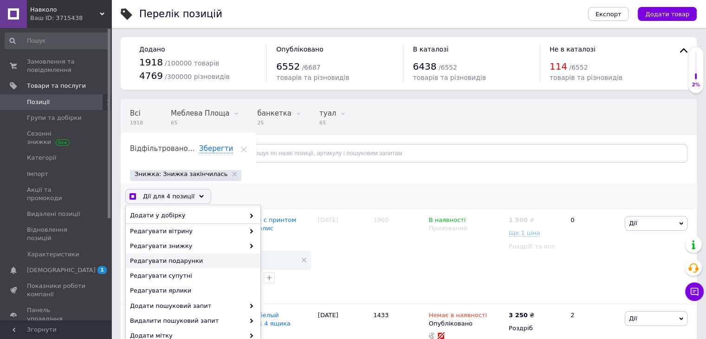
scroll to position [32, 0]
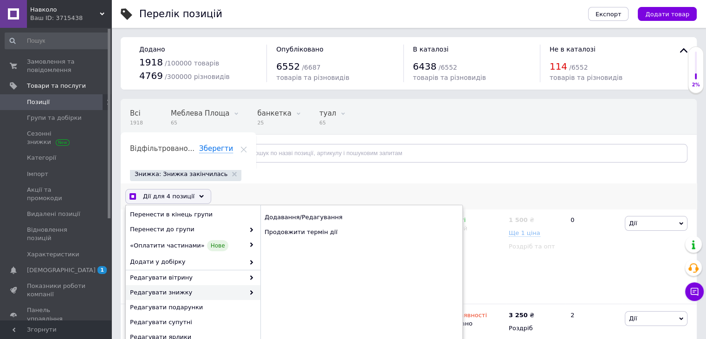
click at [155, 291] on span "Редагувати знижку" at bounding box center [187, 292] width 115 height 8
click at [274, 234] on div "Продовжити термін дії" at bounding box center [361, 232] width 202 height 15
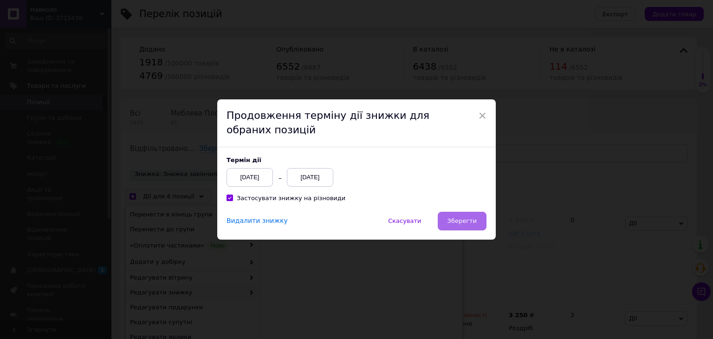
click at [453, 221] on span "Зберегти" at bounding box center [461, 220] width 29 height 7
checkbox input "true"
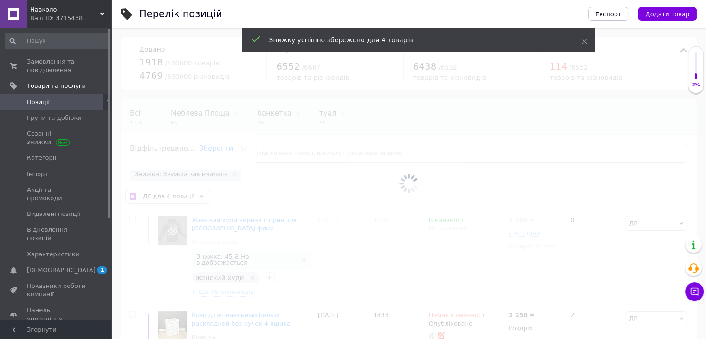
checkbox input "false"
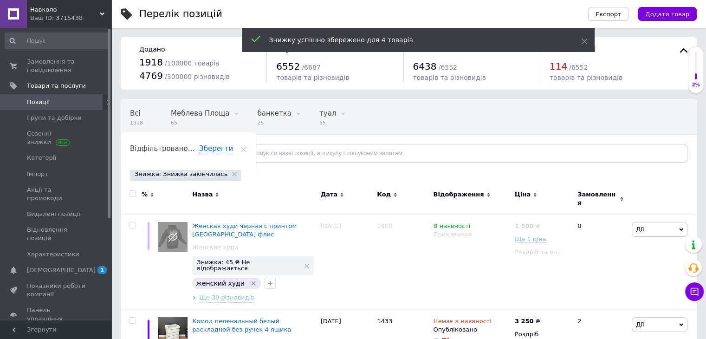
scroll to position [970, 0]
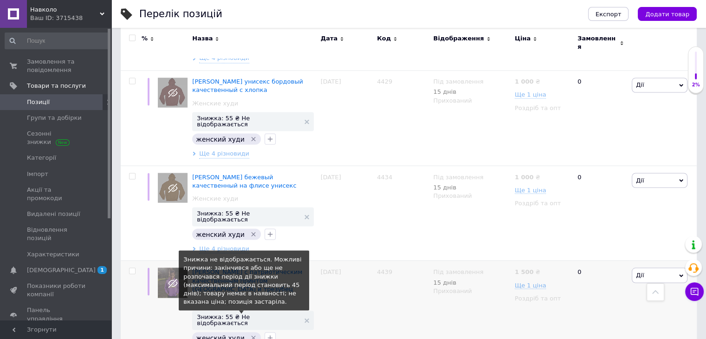
scroll to position [1671, 0]
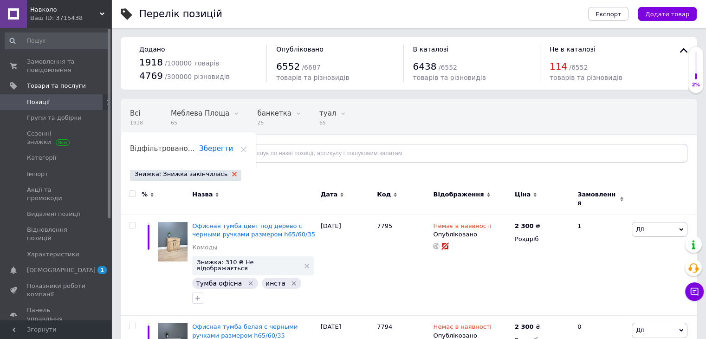
click at [232, 174] on use at bounding box center [234, 174] width 5 height 5
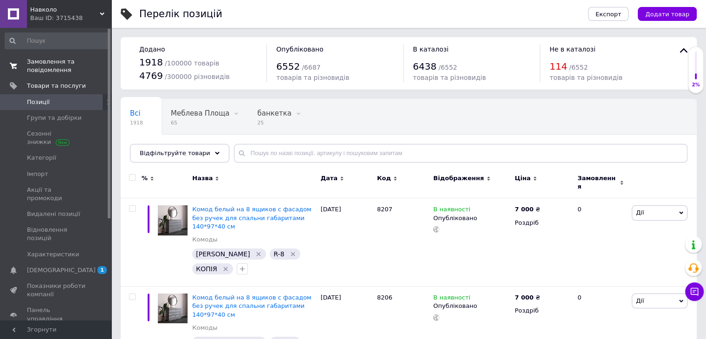
click at [41, 67] on span "Замовлення та повідомлення" at bounding box center [56, 66] width 59 height 17
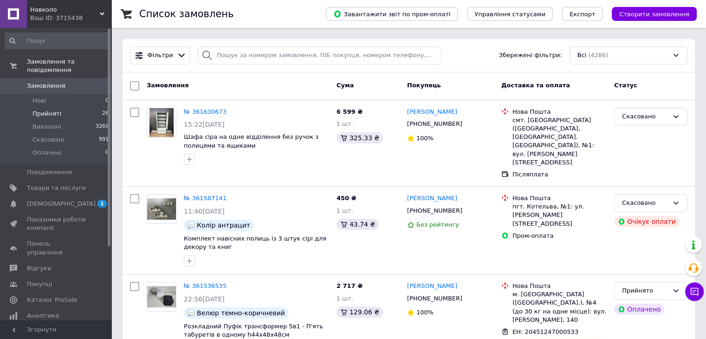
click at [48, 110] on span "Прийняті" at bounding box center [46, 114] width 29 height 8
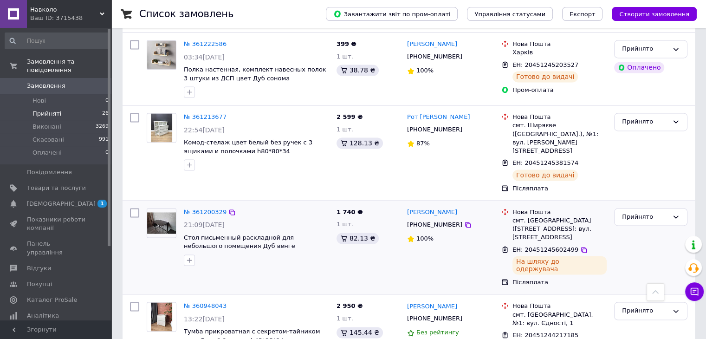
scroll to position [1457, 0]
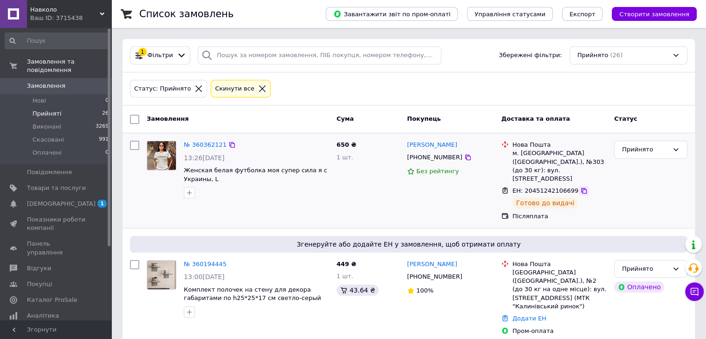
click at [581, 188] on icon at bounding box center [584, 191] width 6 height 6
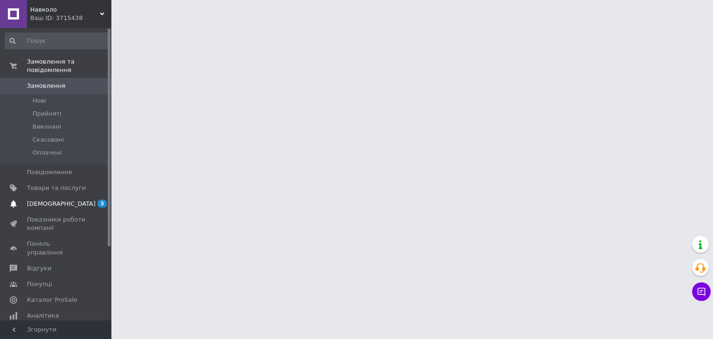
click at [58, 200] on span "[DEMOGRAPHIC_DATA]" at bounding box center [61, 204] width 69 height 8
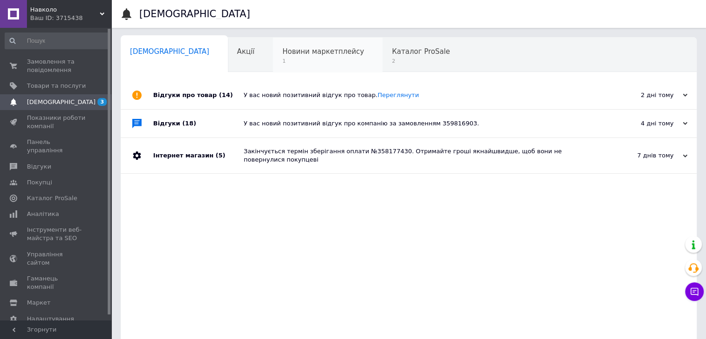
click at [282, 53] on span "Новини маркетплейсу" at bounding box center [323, 51] width 82 height 8
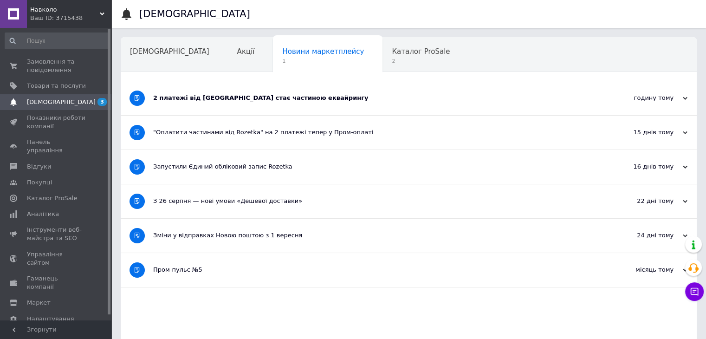
click at [253, 96] on div "2 платежі від Rozetka стає частиною еквайрингу" at bounding box center [373, 98] width 441 height 8
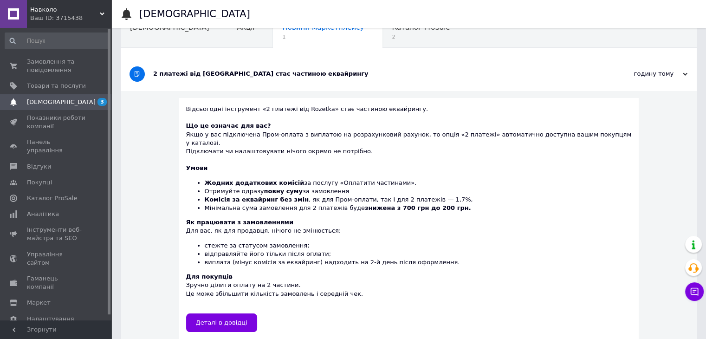
scroll to position [46, 0]
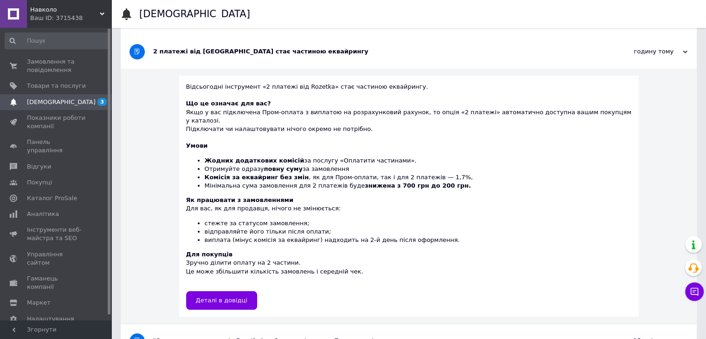
click at [63, 101] on span "[DEMOGRAPHIC_DATA]" at bounding box center [56, 102] width 59 height 8
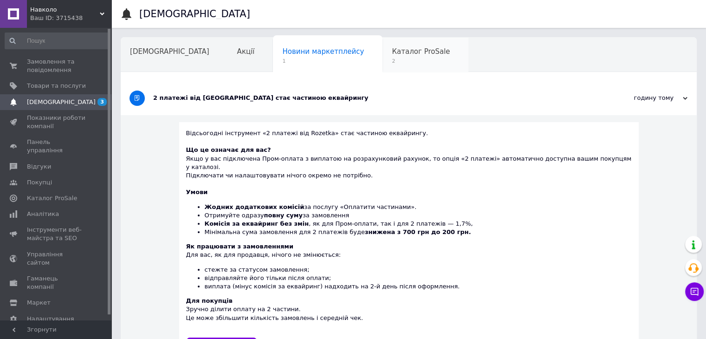
click at [392, 58] on span "2" at bounding box center [421, 61] width 58 height 7
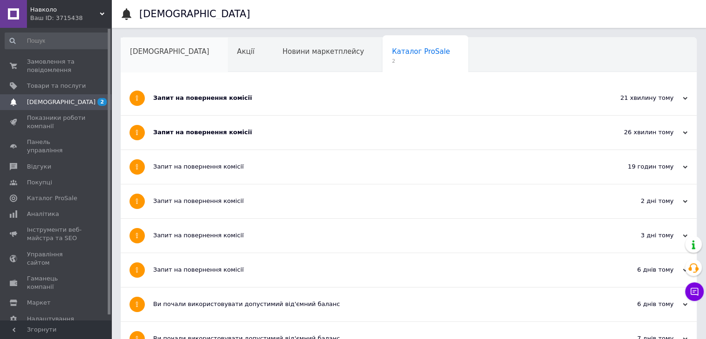
click at [152, 54] on span "[DEMOGRAPHIC_DATA]" at bounding box center [169, 51] width 79 height 8
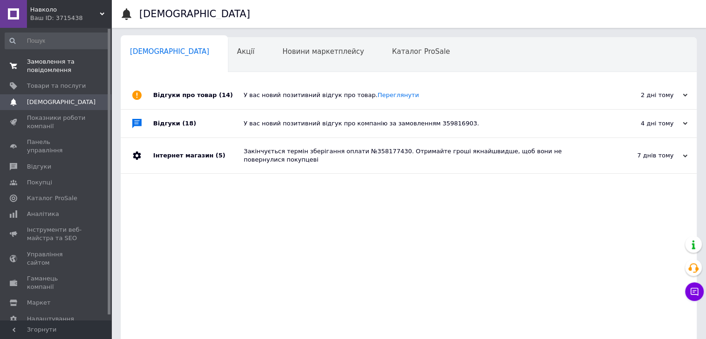
click at [58, 58] on span "Замовлення та повідомлення" at bounding box center [56, 66] width 59 height 17
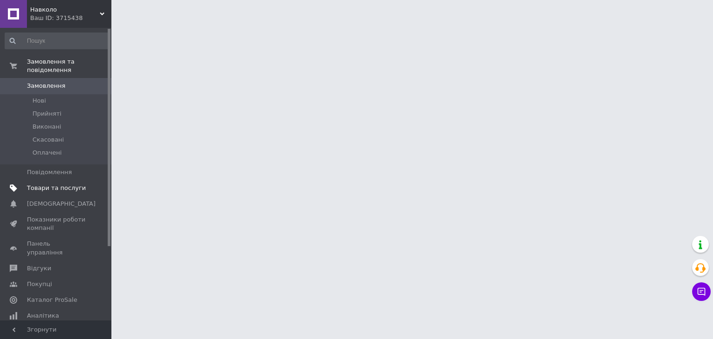
click at [56, 184] on span "Товари та послуги" at bounding box center [56, 188] width 59 height 8
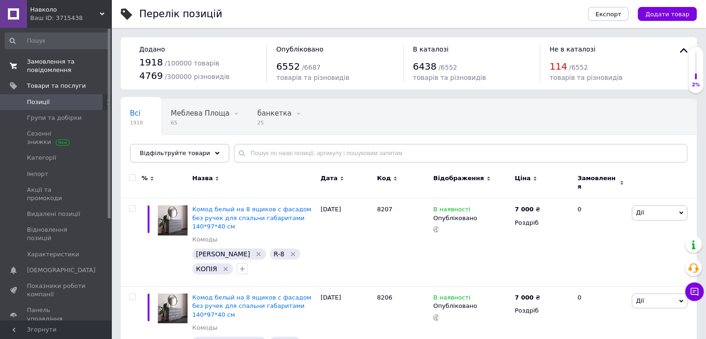
click at [56, 59] on span "Замовлення та повідомлення" at bounding box center [56, 66] width 59 height 17
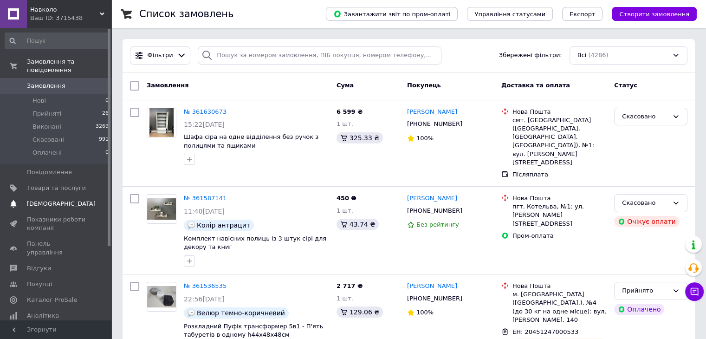
click at [48, 200] on span "[DEMOGRAPHIC_DATA]" at bounding box center [61, 204] width 69 height 8
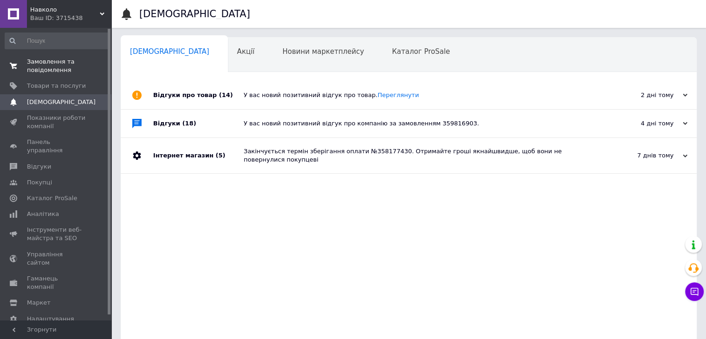
click at [58, 60] on span "Замовлення та повідомлення" at bounding box center [56, 66] width 59 height 17
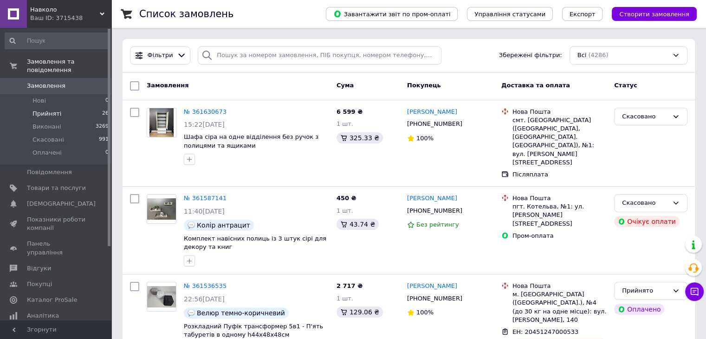
click at [48, 110] on span "Прийняті" at bounding box center [46, 114] width 29 height 8
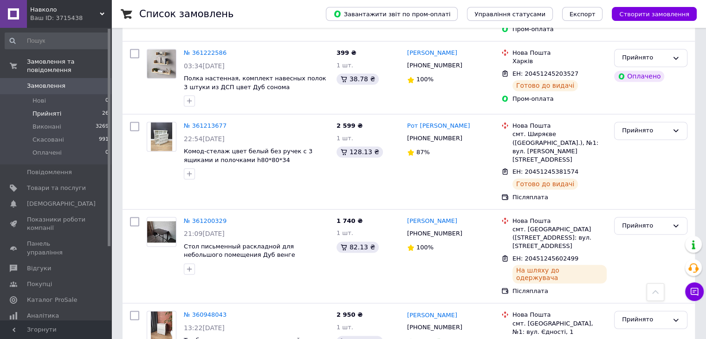
scroll to position [1457, 0]
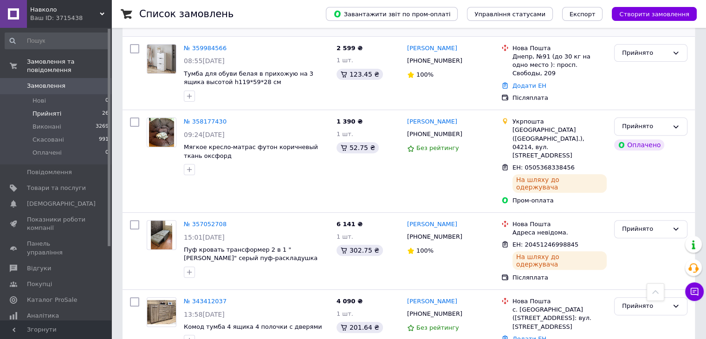
scroll to position [306, 0]
click at [46, 82] on span "Замовлення" at bounding box center [46, 86] width 39 height 8
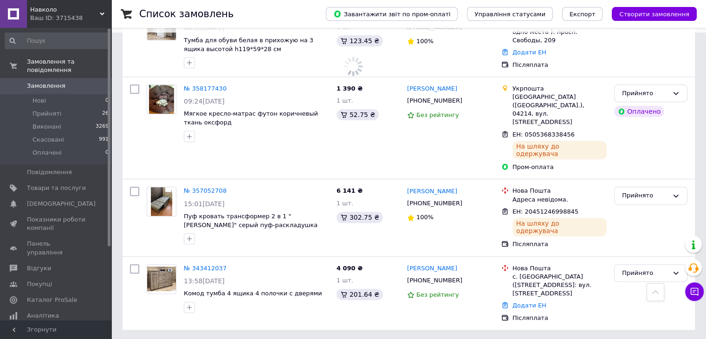
scroll to position [273, 0]
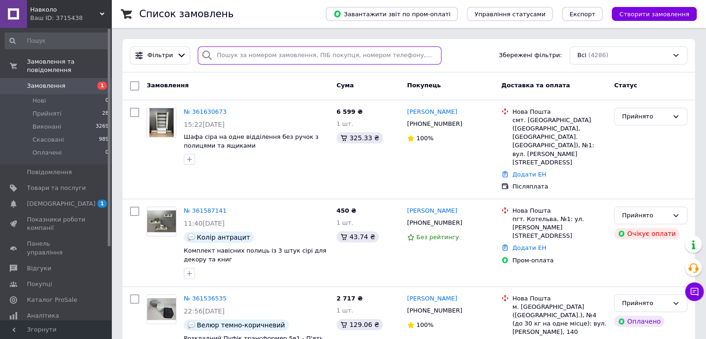
click at [237, 62] on input "search" at bounding box center [320, 55] width 244 height 18
paste input "[PHONE_NUMBER]"
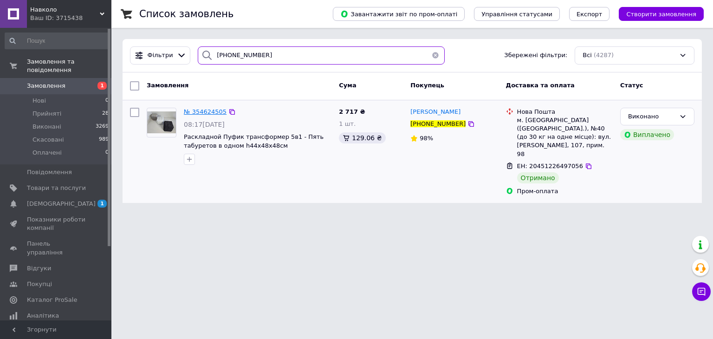
type input "[PHONE_NUMBER]"
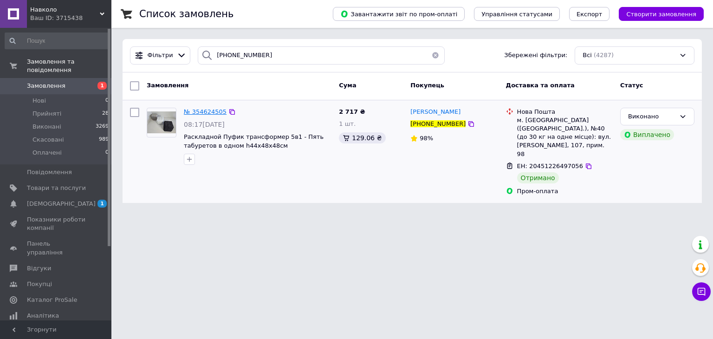
click at [195, 110] on span "№ 354624505" at bounding box center [205, 111] width 43 height 7
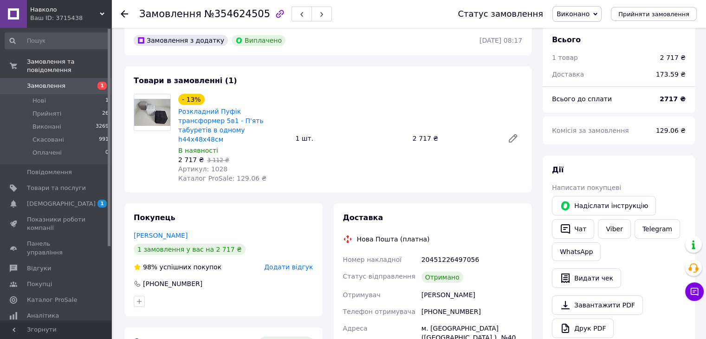
scroll to position [46, 0]
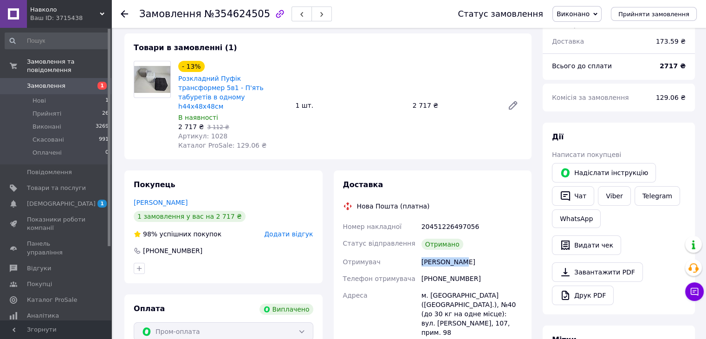
drag, startPoint x: 464, startPoint y: 252, endPoint x: 417, endPoint y: 255, distance: 47.5
click at [417, 255] on div "Номер накладної 20451226497056 Статус відправлення Отримано Отримувач [PERSON_N…" at bounding box center [432, 296] width 183 height 156
copy div "Отримувач [PERSON_NAME]"
drag, startPoint x: 451, startPoint y: 298, endPoint x: 421, endPoint y: 288, distance: 32.3
click at [421, 288] on div "м. [GEOGRAPHIC_DATA] ([GEOGRAPHIC_DATA].), №40 (до 30 кг на одне місце): вул. […" at bounding box center [472, 314] width 104 height 54
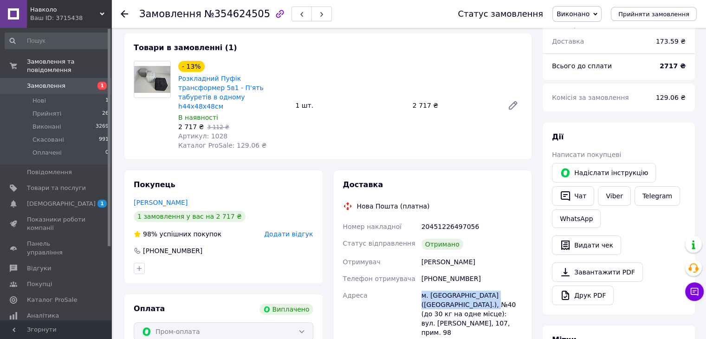
copy div "м. [GEOGRAPHIC_DATA] ([GEOGRAPHIC_DATA].), №40"
drag, startPoint x: 469, startPoint y: 269, endPoint x: 433, endPoint y: 271, distance: 36.3
click at [433, 271] on div "[PHONE_NUMBER]" at bounding box center [472, 278] width 104 height 17
copy div "0506477032"
drag, startPoint x: 464, startPoint y: 252, endPoint x: 422, endPoint y: 252, distance: 42.2
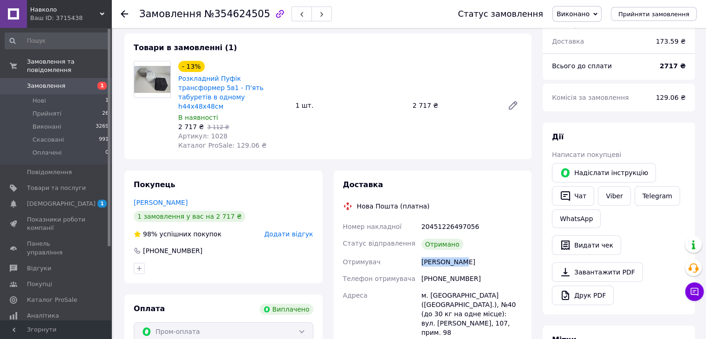
click at [422, 253] on div "[PERSON_NAME]" at bounding box center [472, 261] width 104 height 17
copy div "[PERSON_NAME]"
drag, startPoint x: 422, startPoint y: 287, endPoint x: 452, endPoint y: 292, distance: 29.7
click at [452, 292] on div "м. Кривий Ріг (Дніпропетровська обл.), №40 (до 30 кг на одне місце): вул. Сергі…" at bounding box center [472, 314] width 104 height 54
copy div "м. Кривий Ріг (Дніпропетровська обл.), №40"
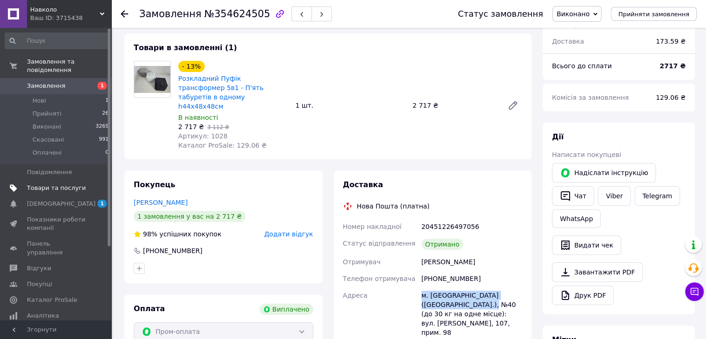
click at [78, 184] on span "Товари та послуги" at bounding box center [56, 188] width 59 height 8
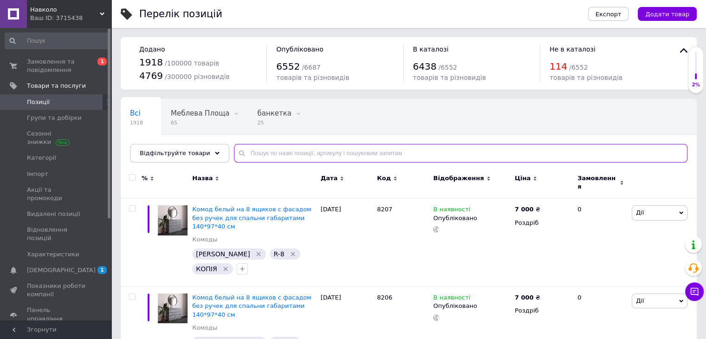
click at [270, 155] on input "text" at bounding box center [460, 153] width 453 height 19
paste input "1421"
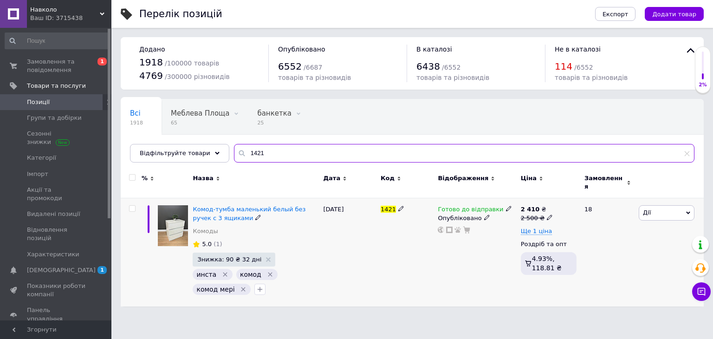
type input "1421"
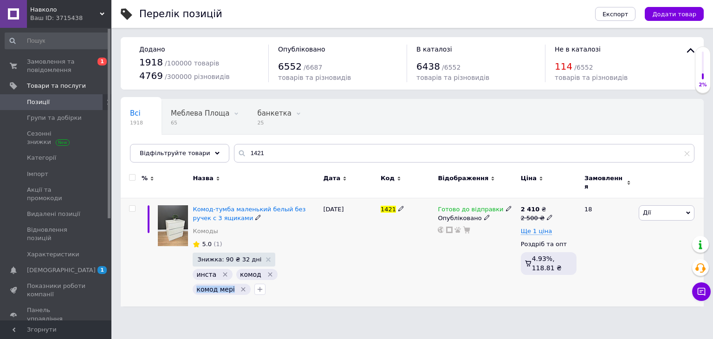
drag, startPoint x: 231, startPoint y: 283, endPoint x: 195, endPoint y: 284, distance: 36.2
click at [195, 284] on div "комод мері" at bounding box center [222, 289] width 58 height 11
copy span "комод мері"
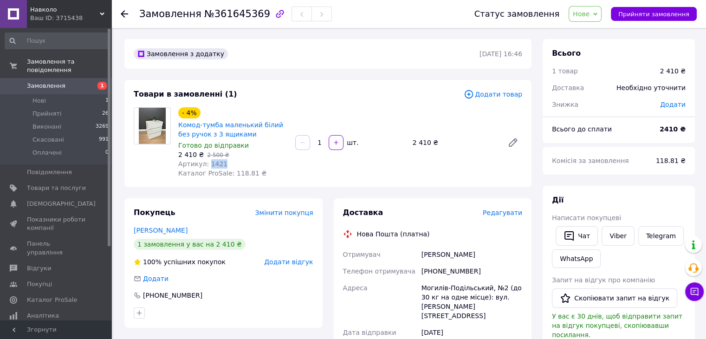
drag, startPoint x: 223, startPoint y: 164, endPoint x: 206, endPoint y: 164, distance: 16.7
click at [206, 164] on div "Артикул: 1421" at bounding box center [233, 163] width 110 height 9
copy span "1421"
drag, startPoint x: 414, startPoint y: 142, endPoint x: 427, endPoint y: 143, distance: 13.5
click at [427, 143] on div "2 410 ₴" at bounding box center [454, 142] width 91 height 13
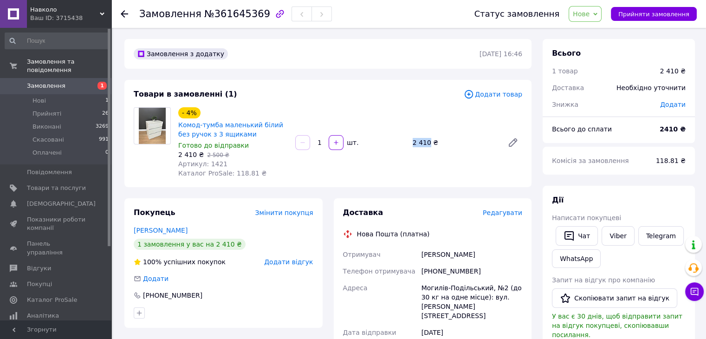
copy div "2 410"
drag, startPoint x: 227, startPoint y: 175, endPoint x: 245, endPoint y: 175, distance: 18.6
click at [245, 175] on span "Каталог ProSale: 118.81 ₴" at bounding box center [222, 172] width 88 height 7
copy span "118.81"
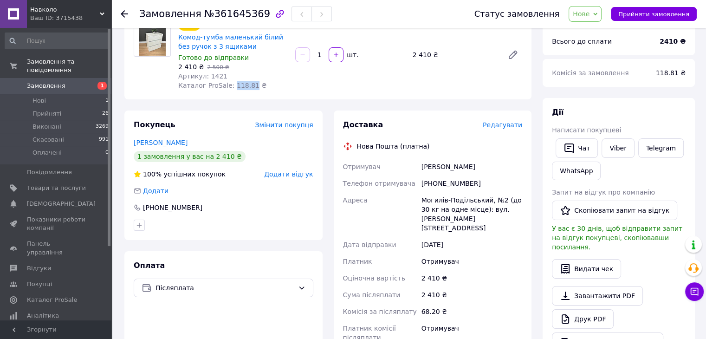
scroll to position [93, 0]
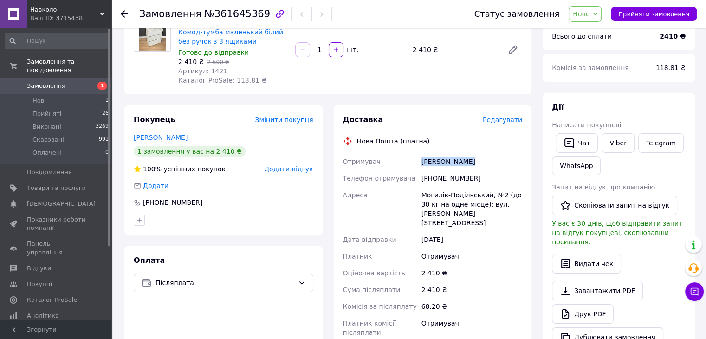
drag, startPoint x: 465, startPoint y: 163, endPoint x: 421, endPoint y: 160, distance: 44.2
click at [421, 160] on div "Назарук Елена" at bounding box center [472, 161] width 104 height 17
copy div "Назарук Елена"
drag, startPoint x: 469, startPoint y: 177, endPoint x: 433, endPoint y: 179, distance: 36.3
click at [433, 179] on div "+380677135044" at bounding box center [472, 178] width 104 height 17
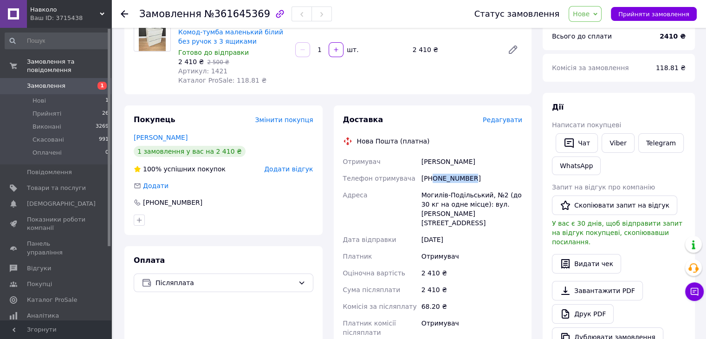
copy div "0677135044"
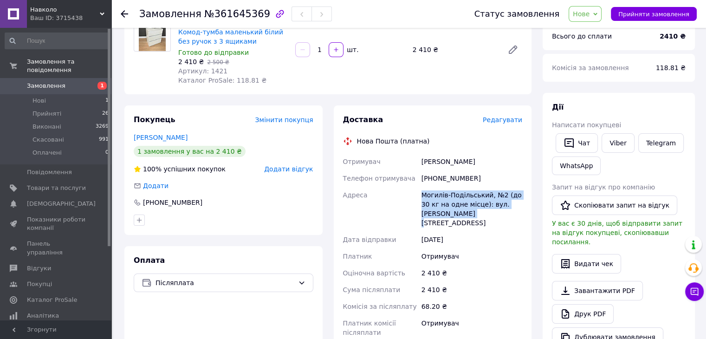
drag, startPoint x: 468, startPoint y: 216, endPoint x: 420, endPoint y: 193, distance: 53.4
click at [420, 193] on div "Могилів-Подільський, №2 (до 30 кг на одне місце): вул. Покровська, 22" at bounding box center [472, 209] width 104 height 45
copy div "Могилів-Подільський, №2 (до 30 кг на одне місце): вул. Покровська, 22"
click at [152, 138] on link "Назарук Елена" at bounding box center [161, 137] width 54 height 7
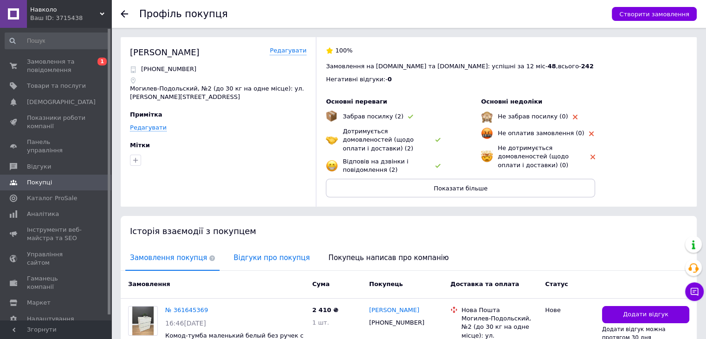
click at [253, 255] on span "Відгуки про покупця" at bounding box center [271, 258] width 85 height 24
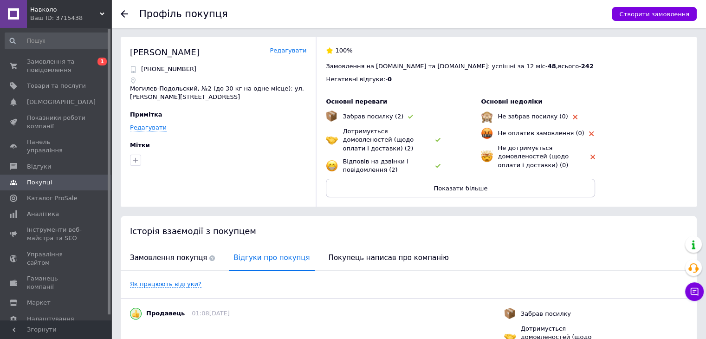
click at [119, 9] on div "Профіль покупця Створити замовлення" at bounding box center [408, 14] width 595 height 28
click at [126, 15] on icon at bounding box center [124, 13] width 7 height 7
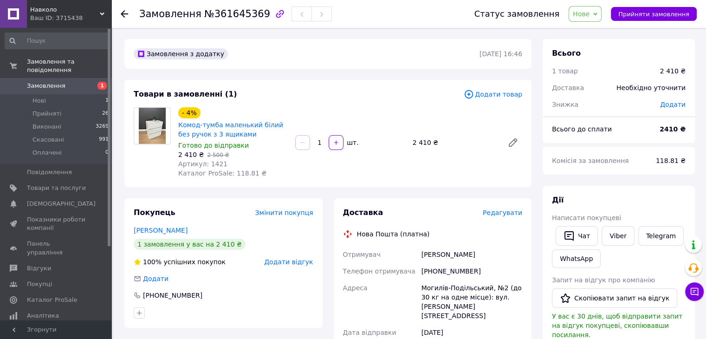
click at [597, 15] on icon at bounding box center [595, 14] width 4 height 4
click at [592, 32] on li "Прийнято" at bounding box center [590, 33] width 43 height 14
click at [612, 238] on link "Viber" at bounding box center [618, 235] width 32 height 19
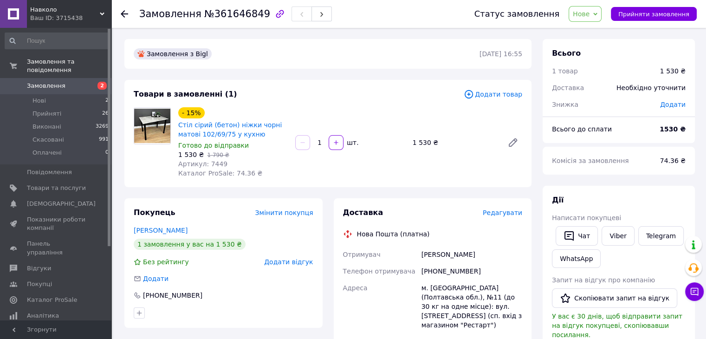
drag, startPoint x: 475, startPoint y: 255, endPoint x: 420, endPoint y: 260, distance: 55.5
click at [420, 260] on div "[PERSON_NAME]" at bounding box center [472, 254] width 104 height 17
copy div "[PERSON_NAME]"
drag, startPoint x: 474, startPoint y: 270, endPoint x: 433, endPoint y: 272, distance: 40.9
click at [433, 272] on div "[PHONE_NUMBER]" at bounding box center [472, 271] width 104 height 17
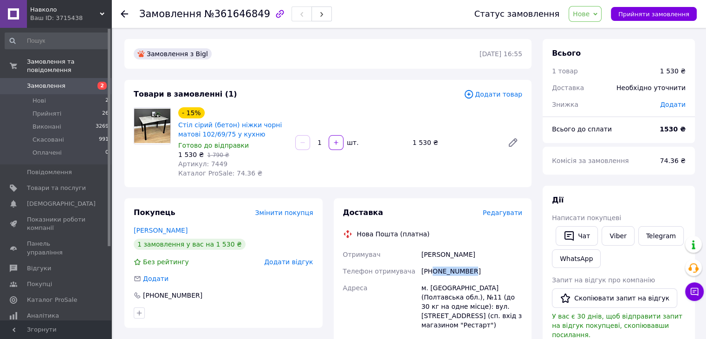
copy div "0958451932"
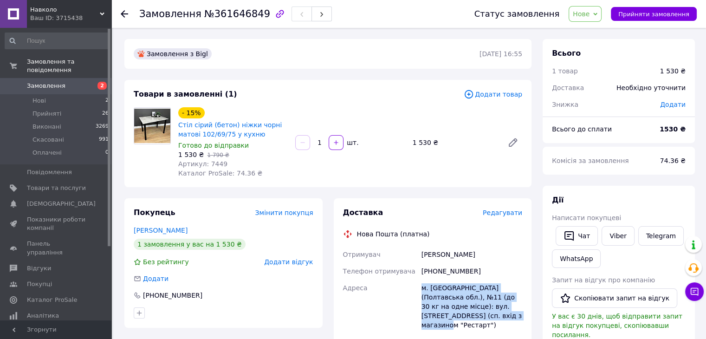
drag, startPoint x: 487, startPoint y: 316, endPoint x: 414, endPoint y: 291, distance: 77.2
click at [414, 291] on div "Отримувач [PERSON_NAME] Телефон отримувача [PHONE_NUMBER] [GEOGRAPHIC_DATA] м. …" at bounding box center [432, 344] width 183 height 197
copy div "Адреса [PERSON_NAME]. [GEOGRAPHIC_DATA] (Полтавська обл.), №11 (до 30 кг на одн…"
click at [163, 233] on link "[PERSON_NAME]" at bounding box center [161, 230] width 54 height 7
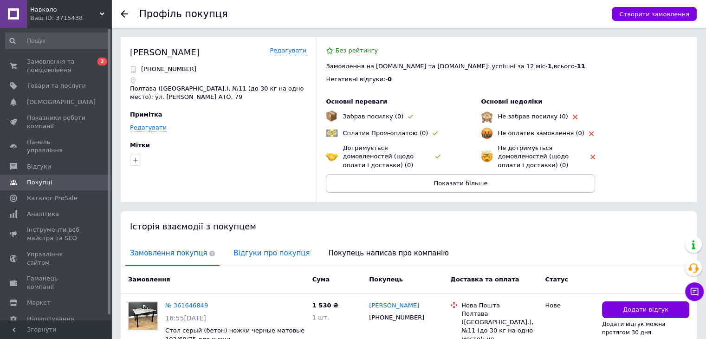
click at [243, 253] on span "Відгуки про покупця" at bounding box center [271, 253] width 85 height 24
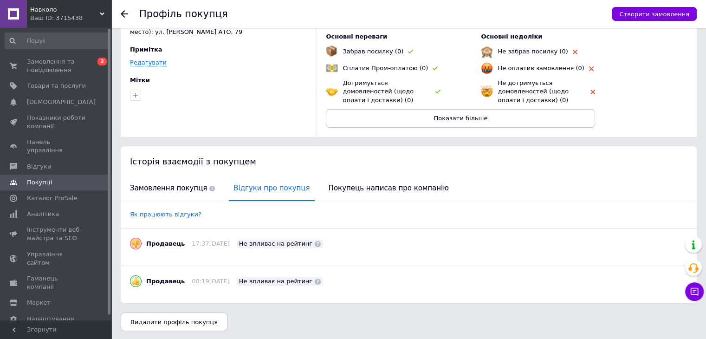
scroll to position [66, 0]
click at [186, 192] on span "Замовлення покупця" at bounding box center [172, 187] width 94 height 24
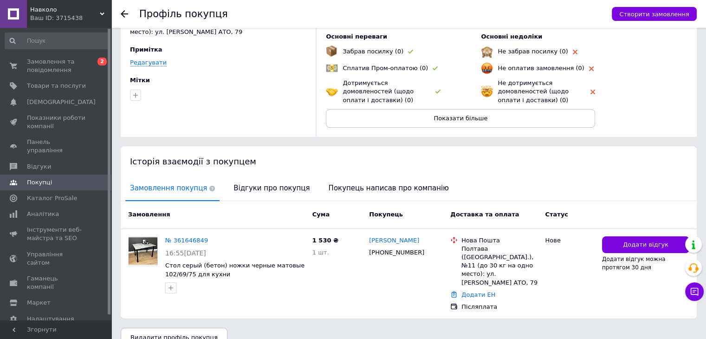
scroll to position [0, 0]
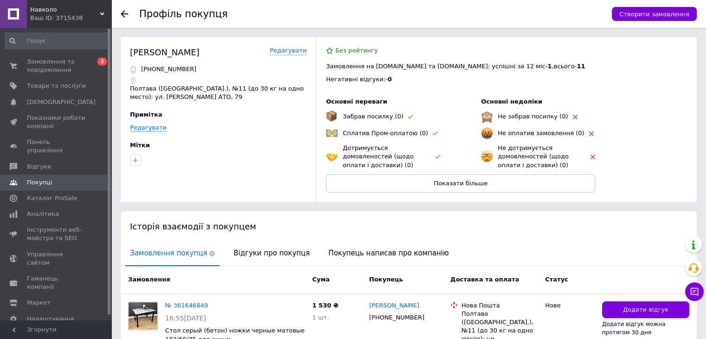
click at [123, 13] on icon at bounding box center [124, 13] width 7 height 7
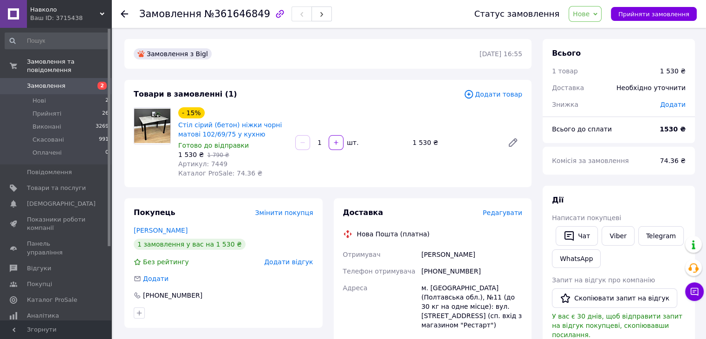
click at [589, 16] on span "Нове" at bounding box center [581, 13] width 17 height 7
click at [595, 33] on li "Прийнято" at bounding box center [590, 33] width 43 height 14
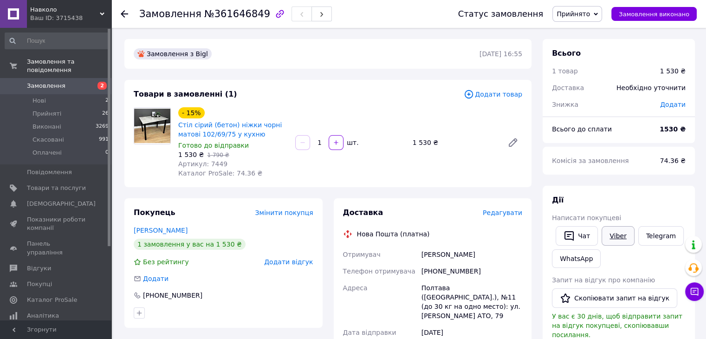
click at [619, 231] on link "Viber" at bounding box center [618, 235] width 32 height 19
